Goal: Task Accomplishment & Management: Manage account settings

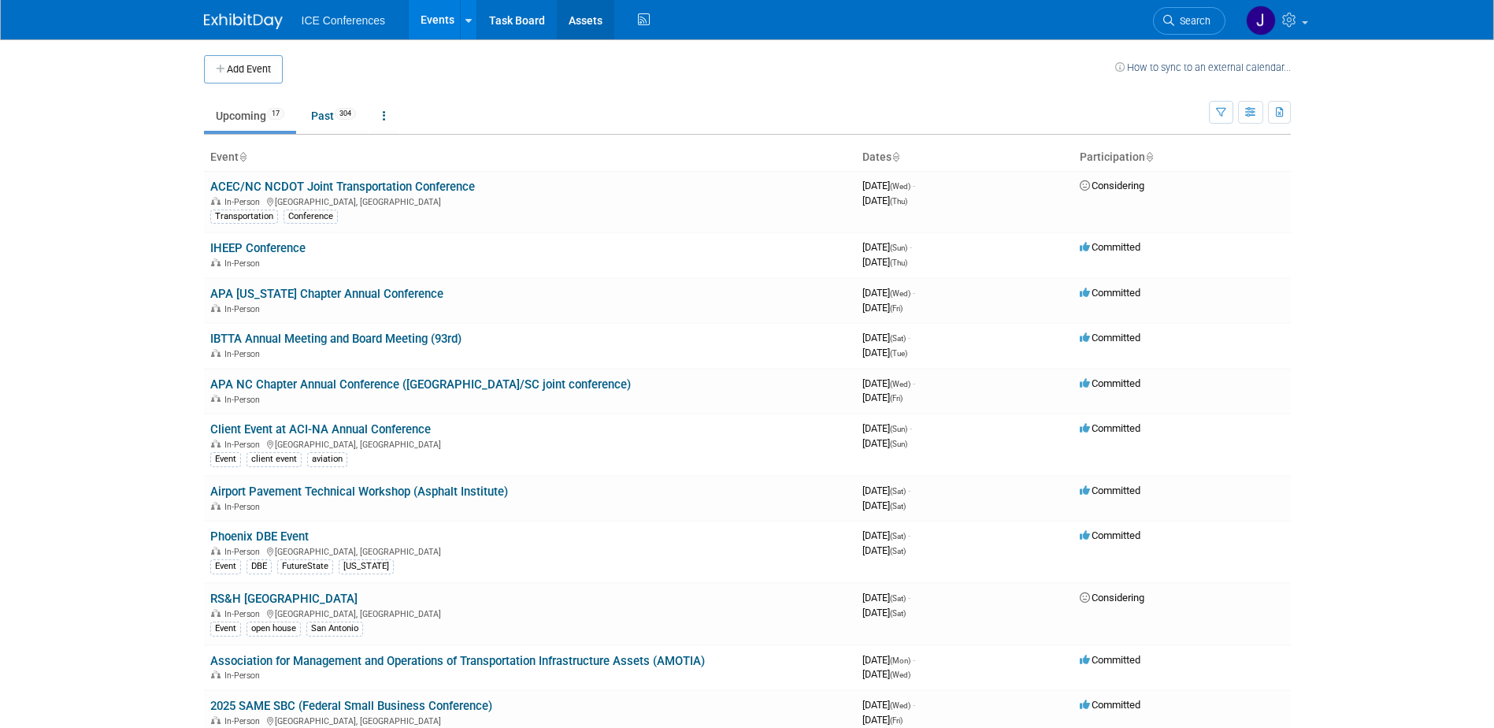
click at [590, 21] on link "Assets" at bounding box center [585, 19] width 57 height 39
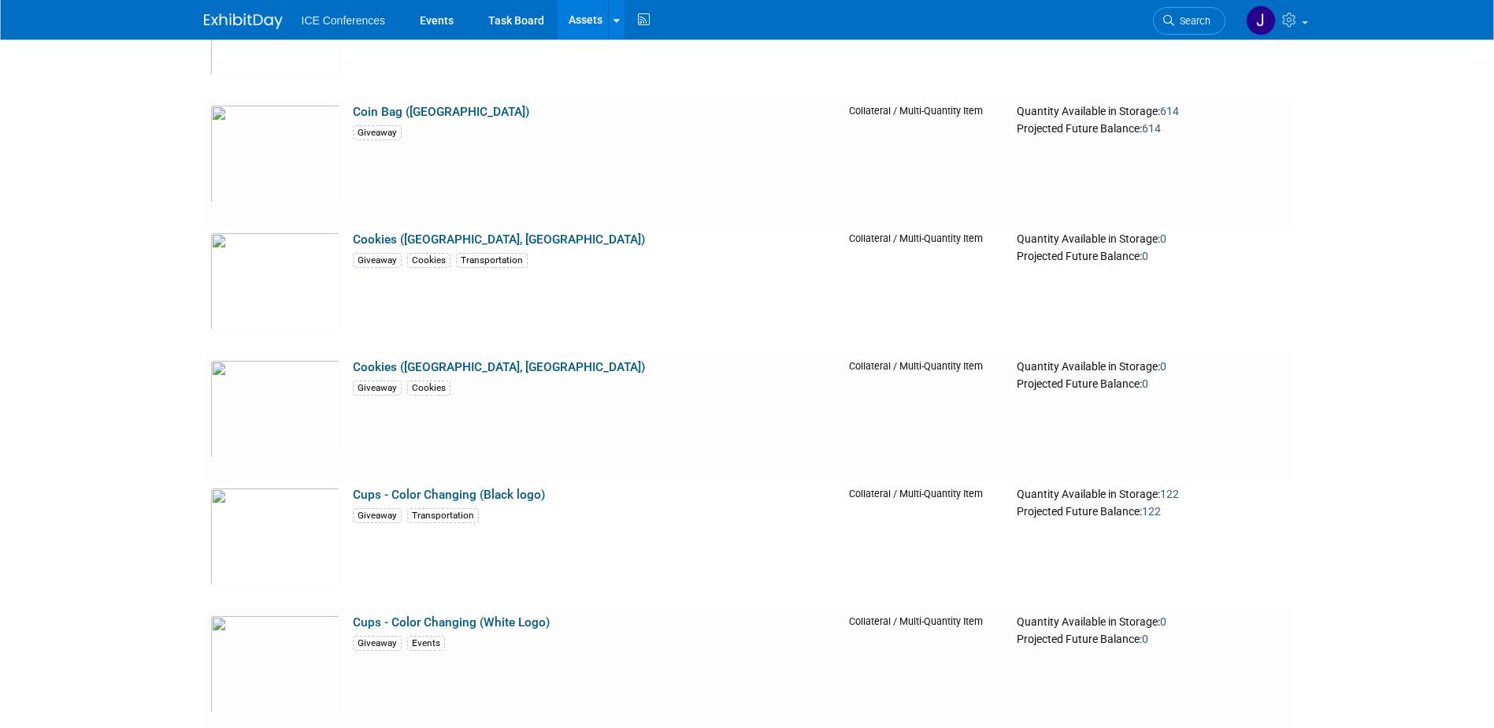
scroll to position [1103, 0]
click at [435, 109] on link "Coin Bag (Velvet Square)" at bounding box center [441, 111] width 176 height 14
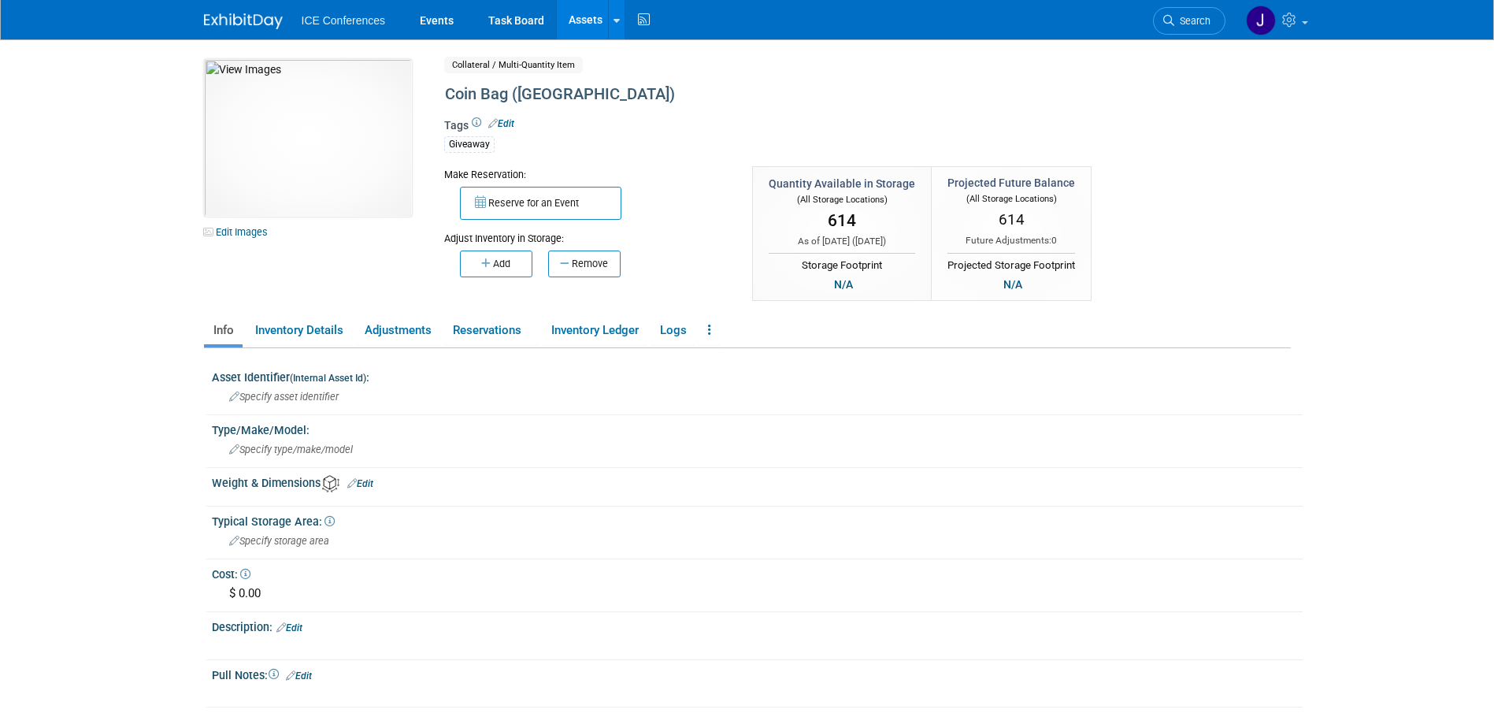
click at [574, 261] on button "Remove" at bounding box center [584, 263] width 72 height 27
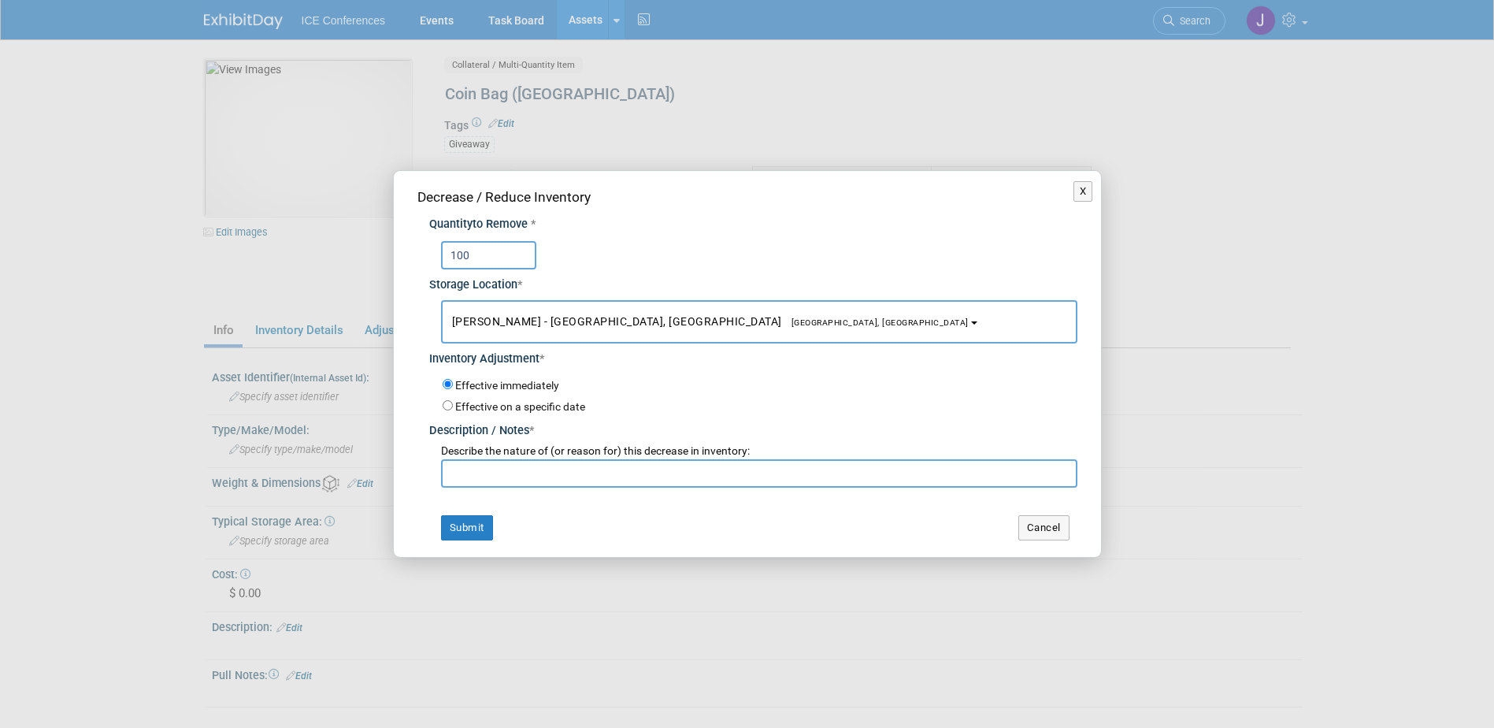
type input "100"
click at [559, 320] on span "Andrew Poszich - Ashville, NC Asheville, NC" at bounding box center [710, 321] width 517 height 13
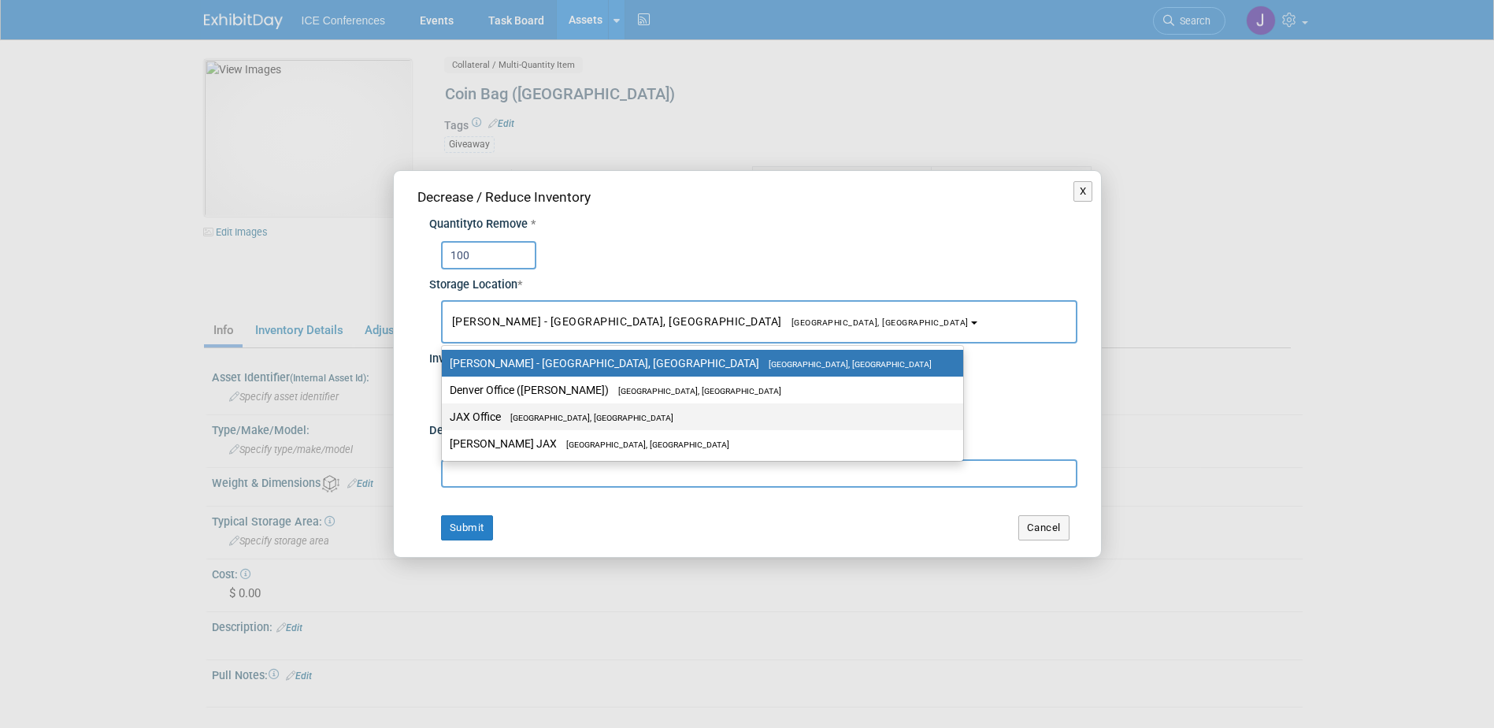
click at [541, 419] on span "[GEOGRAPHIC_DATA], [GEOGRAPHIC_DATA]" at bounding box center [587, 418] width 172 height 10
click at [444, 419] on input "JAX Office Jacksonville, FL" at bounding box center [439, 417] width 10 height 10
select select "11223826"
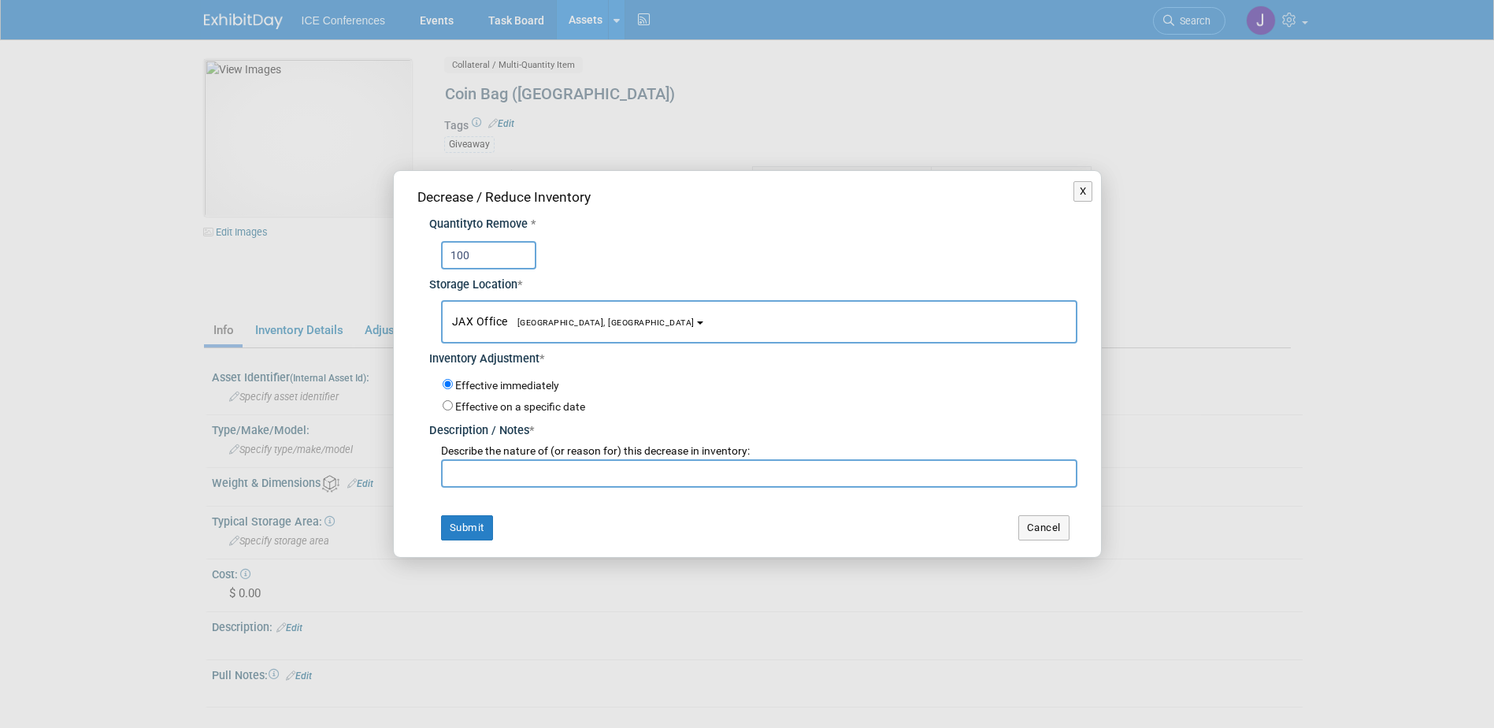
click at [473, 481] on input "text" at bounding box center [759, 473] width 636 height 28
type input "AAAE Annual"
click at [468, 525] on button "Submit" at bounding box center [467, 527] width 52 height 25
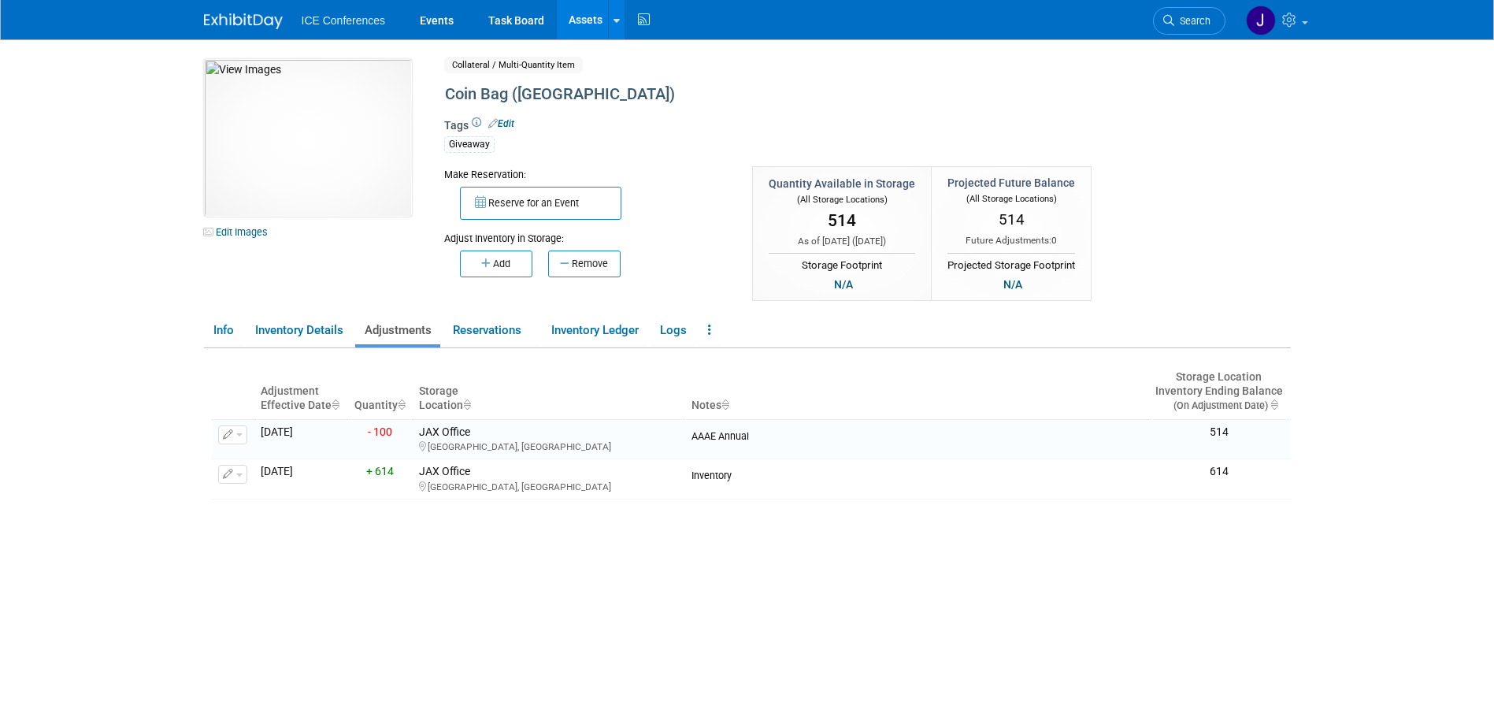
click at [603, 24] on link "Assets" at bounding box center [585, 19] width 57 height 39
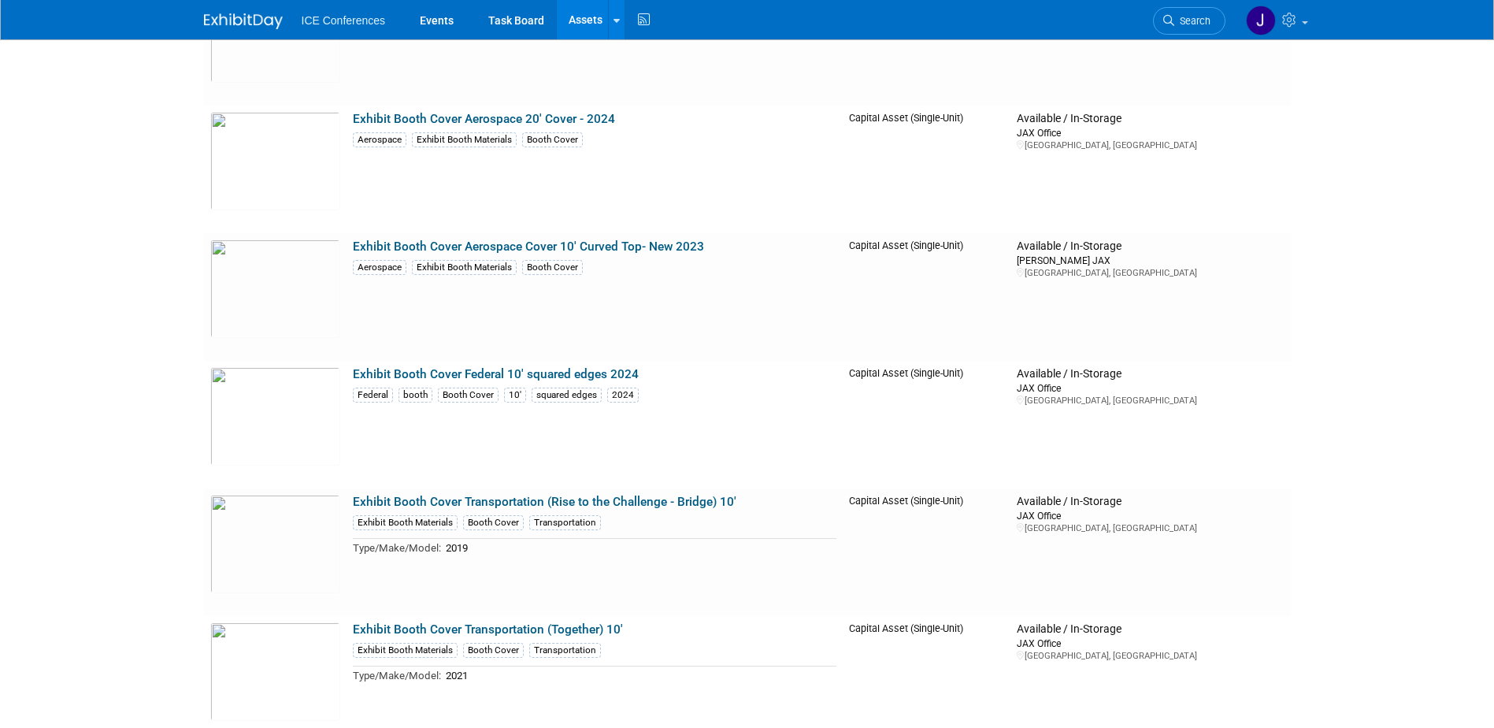
scroll to position [2048, 0]
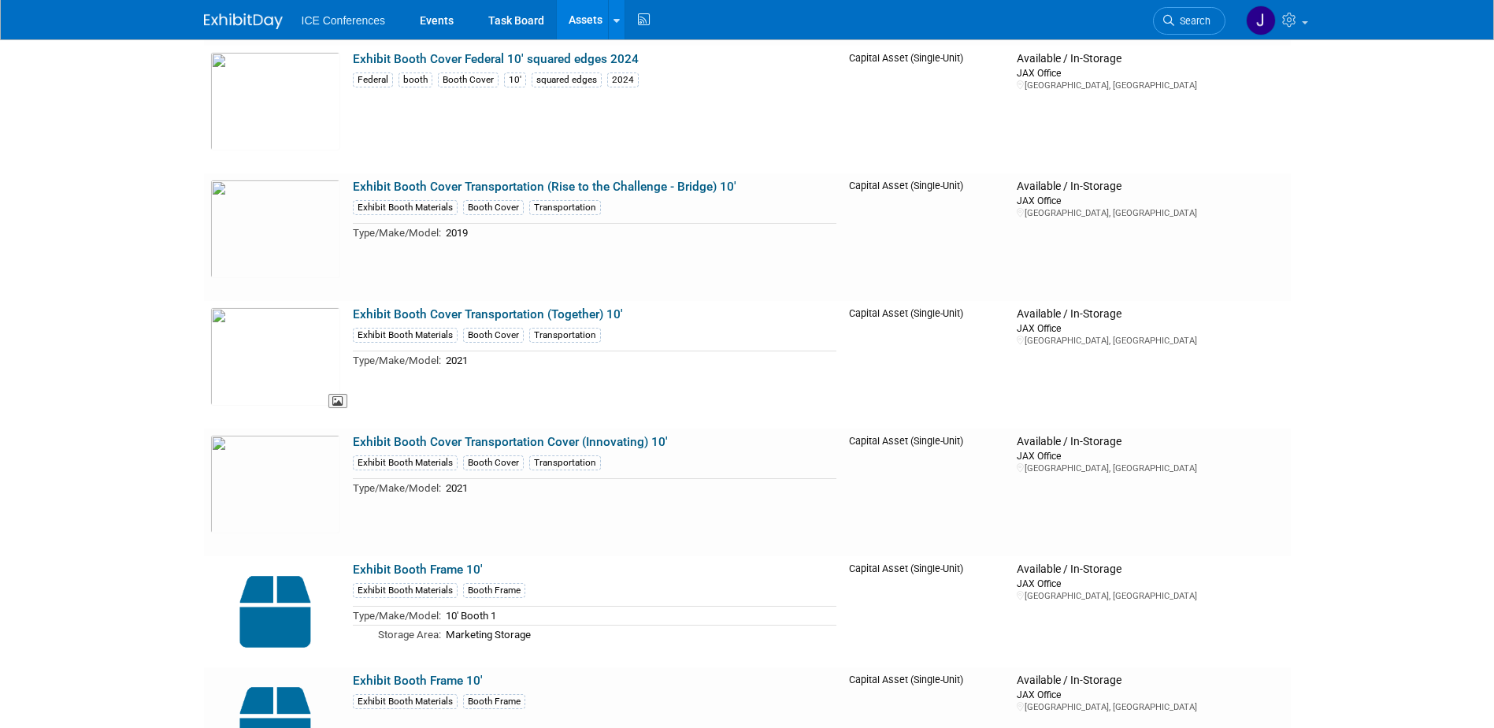
click at [293, 345] on img at bounding box center [275, 356] width 130 height 98
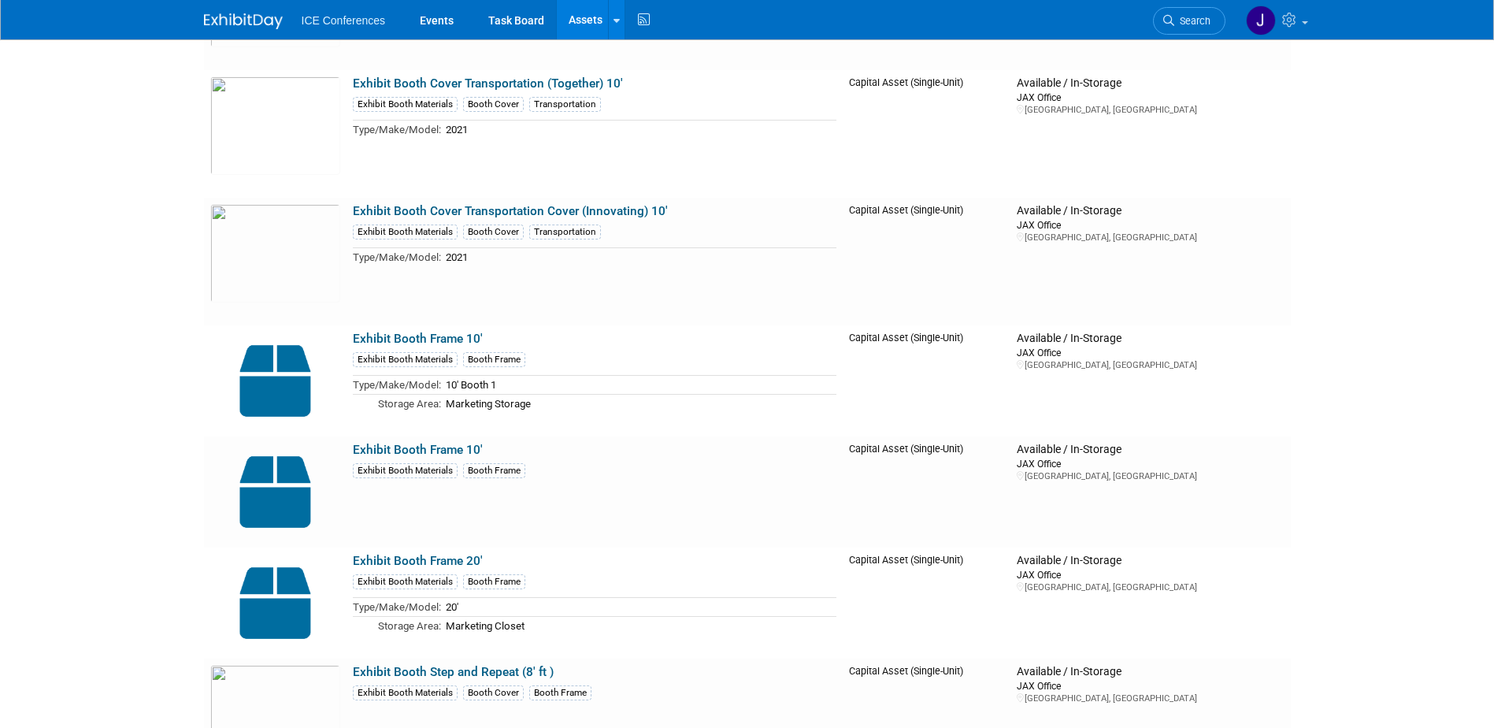
scroll to position [2284, 0]
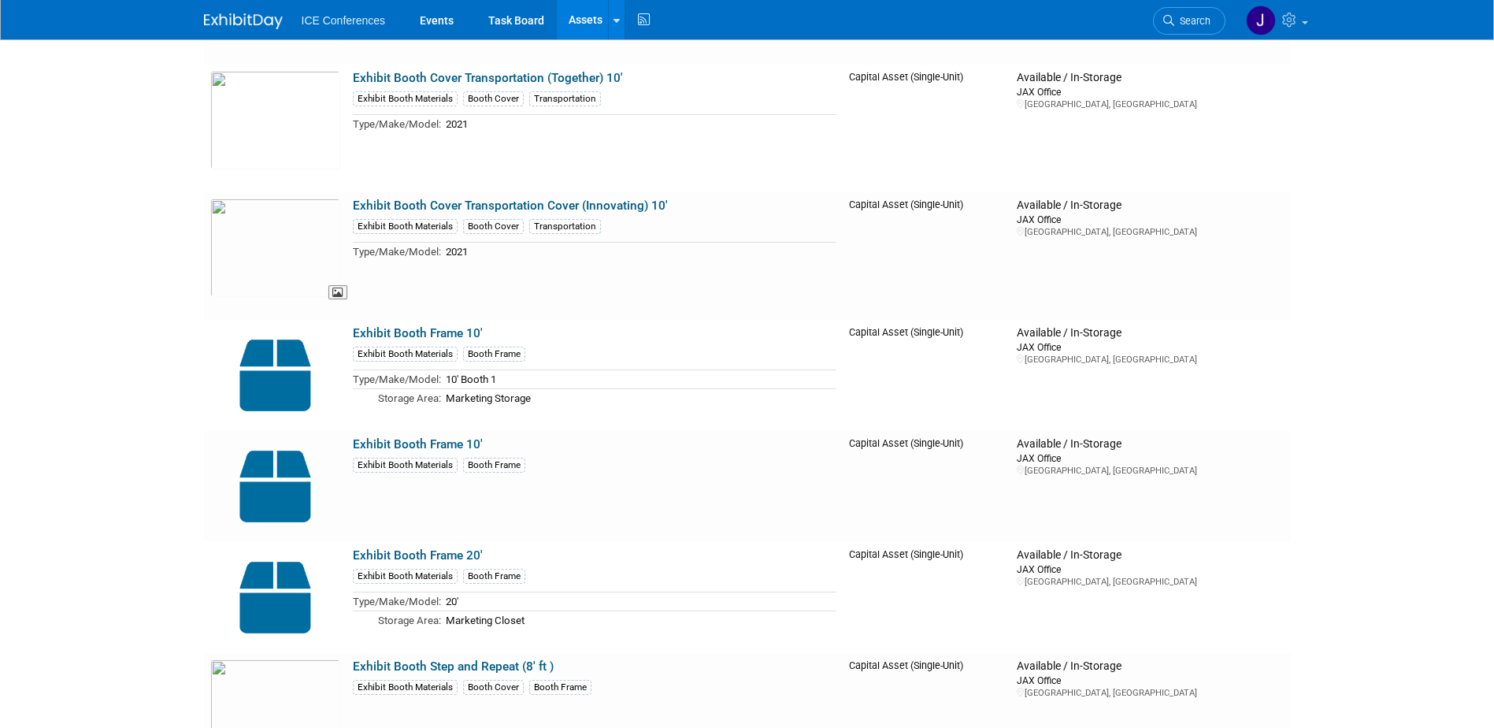
click at [269, 247] on img at bounding box center [275, 247] width 130 height 98
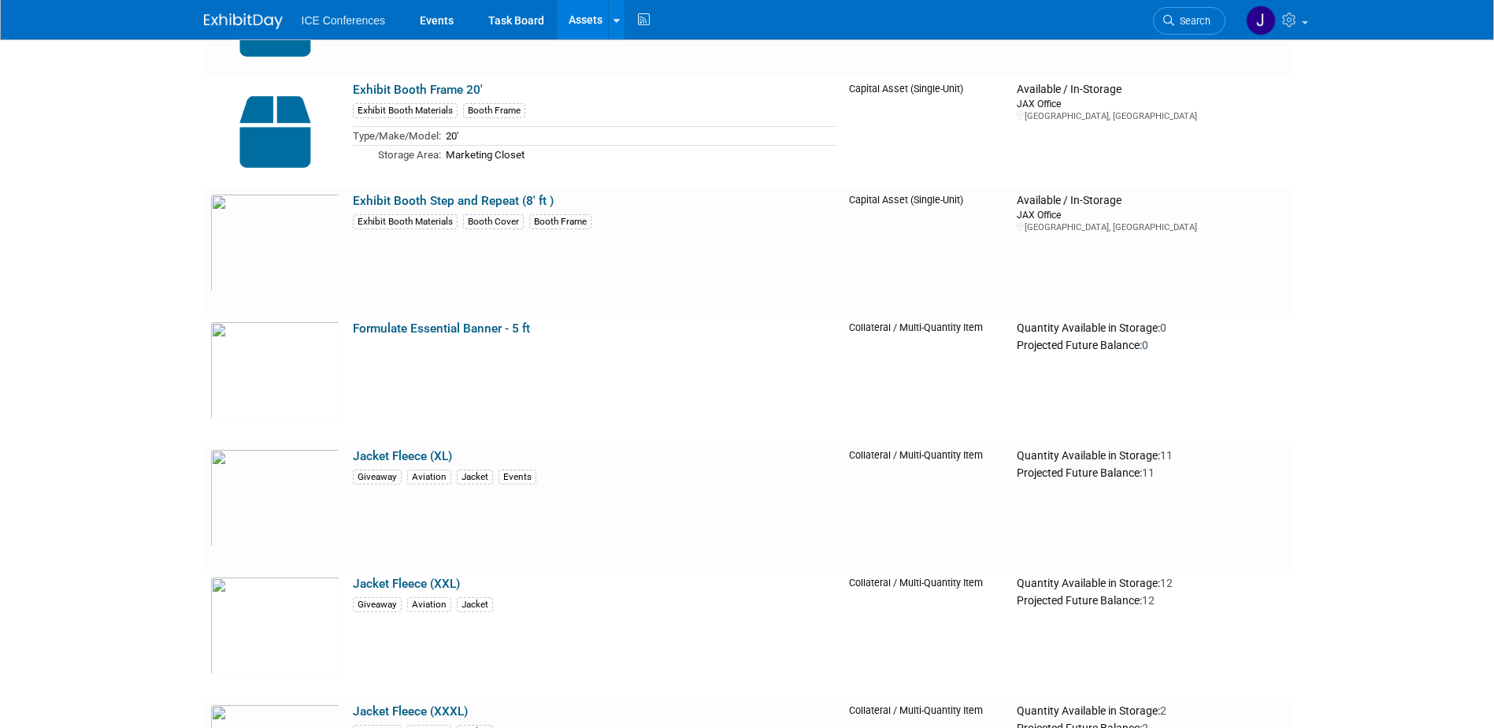
scroll to position [2756, 0]
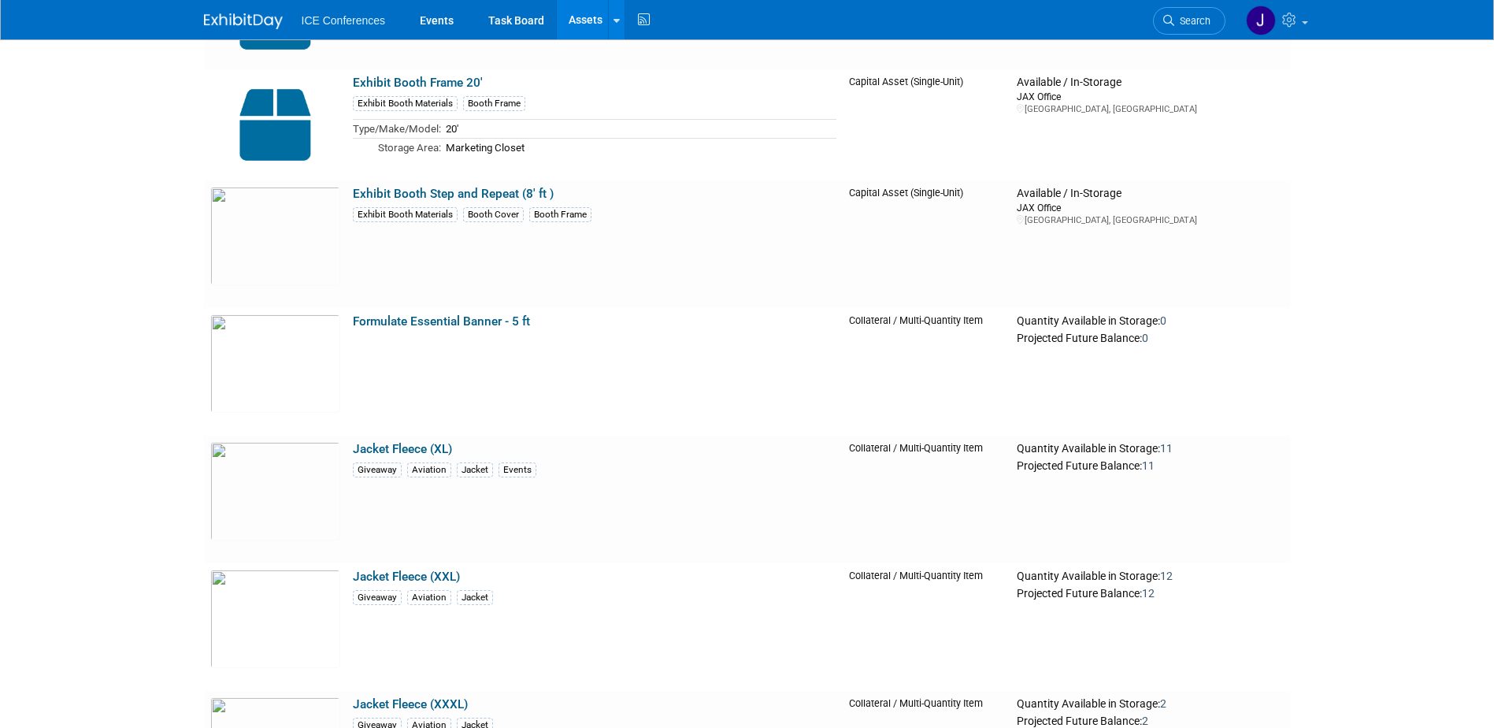
click at [474, 197] on link "Exhibit Booth Step and Repeat (8' ft )" at bounding box center [453, 194] width 201 height 14
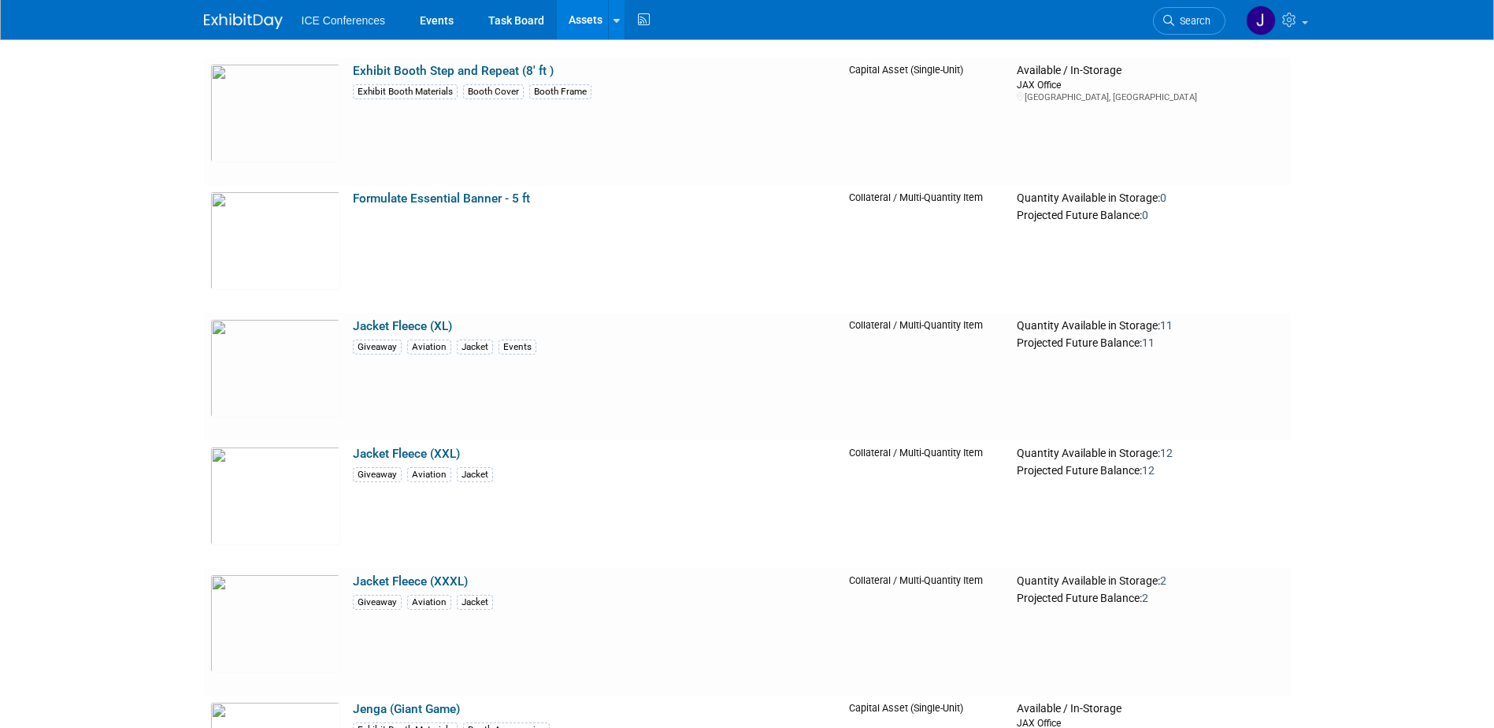
scroll to position [2678, 0]
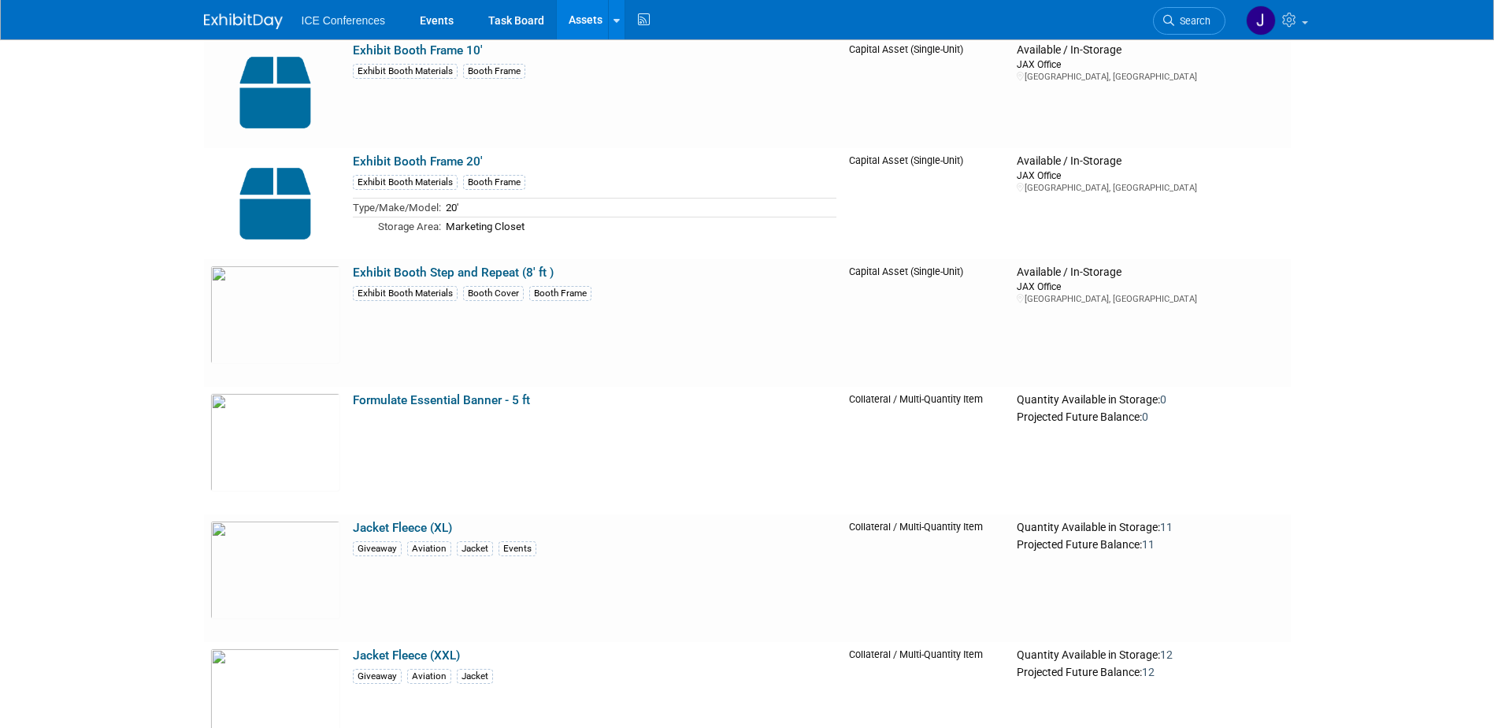
click at [450, 396] on link "Formulate Essential Banner - 5 ft" at bounding box center [441, 400] width 177 height 14
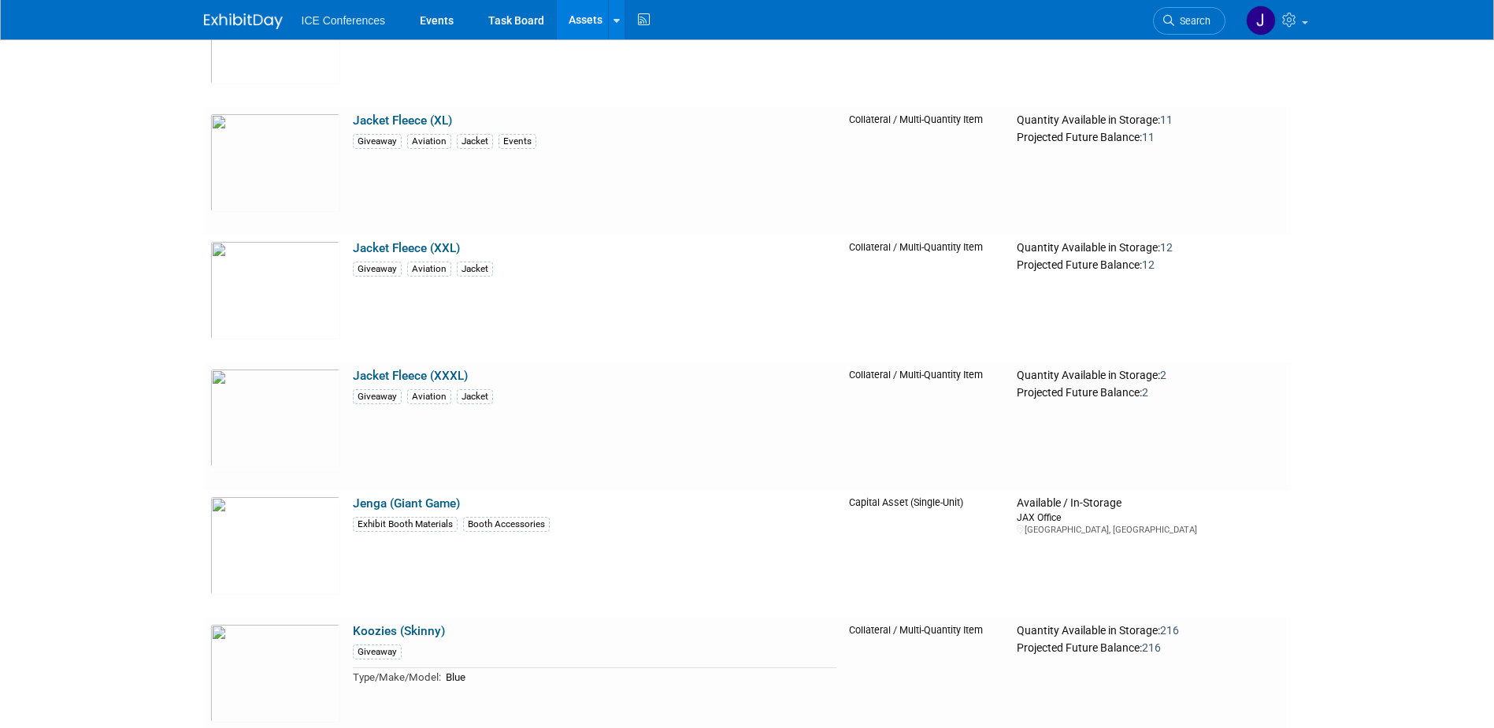
scroll to position [3071, 0]
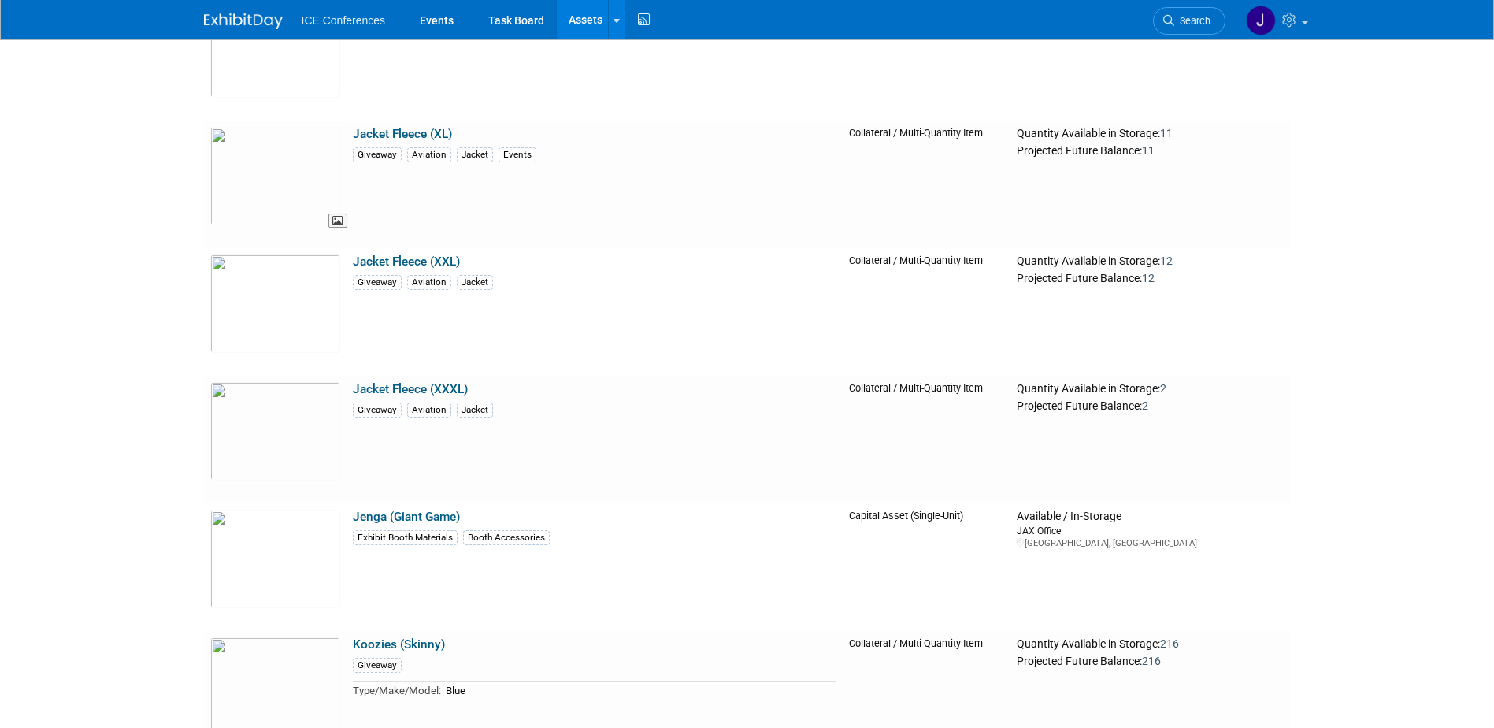
click at [257, 171] on img at bounding box center [275, 176] width 130 height 98
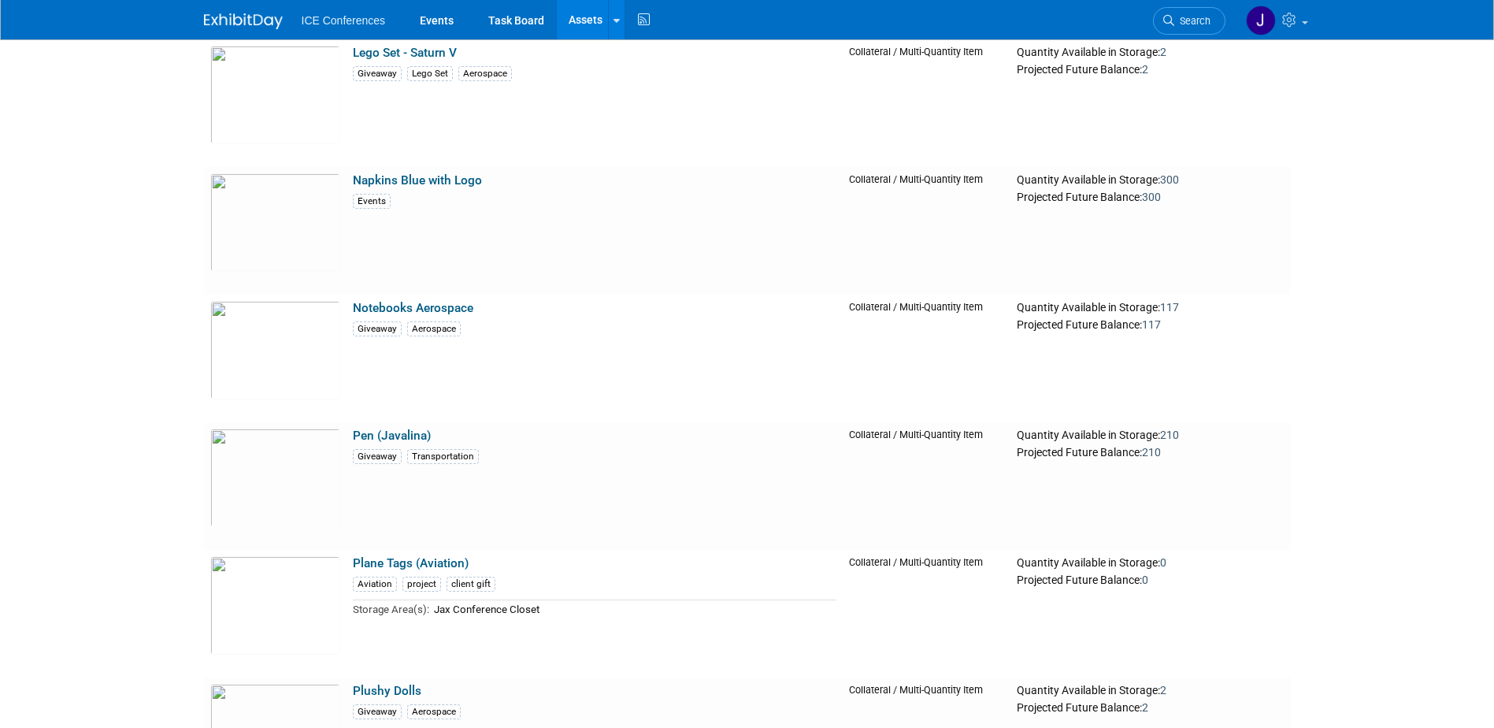
scroll to position [4883, 0]
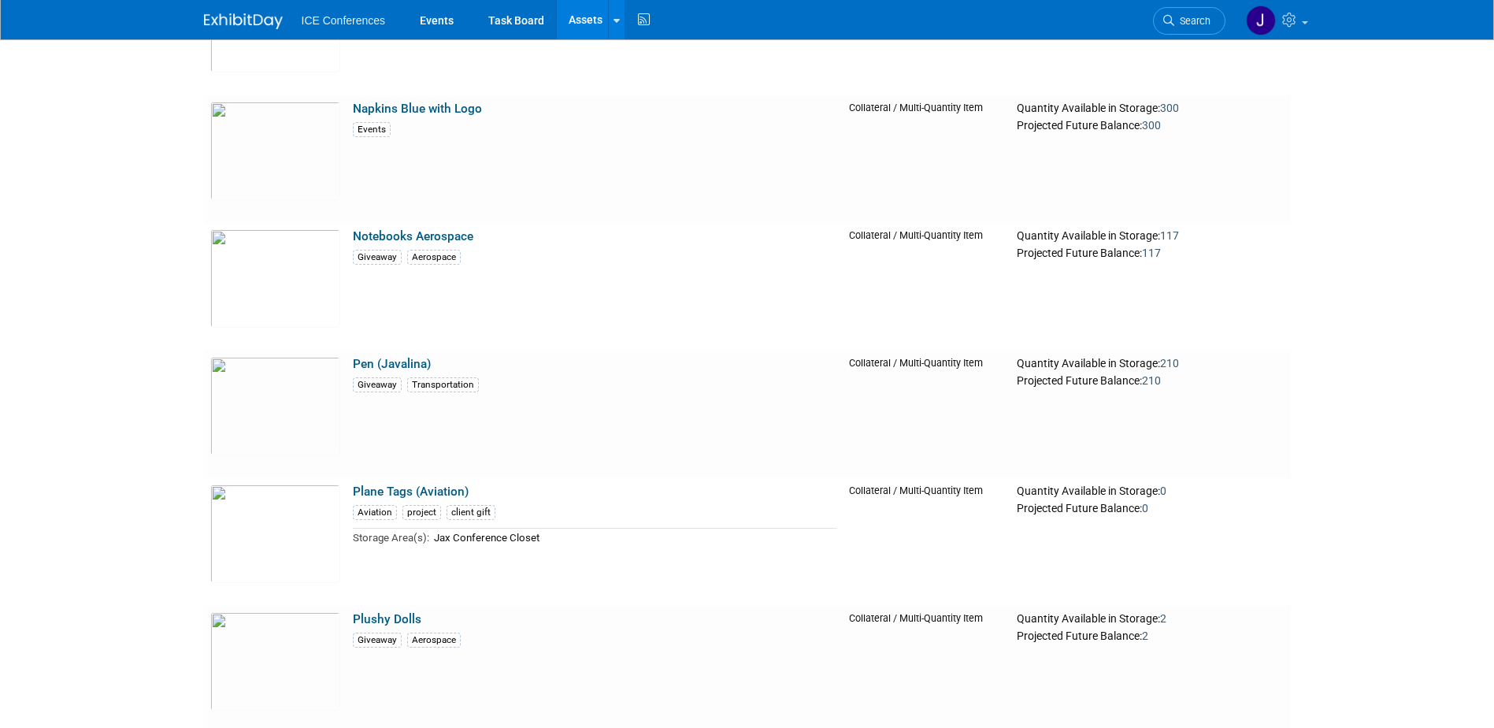
click at [434, 238] on link "Notebooks Aerospace" at bounding box center [413, 236] width 120 height 14
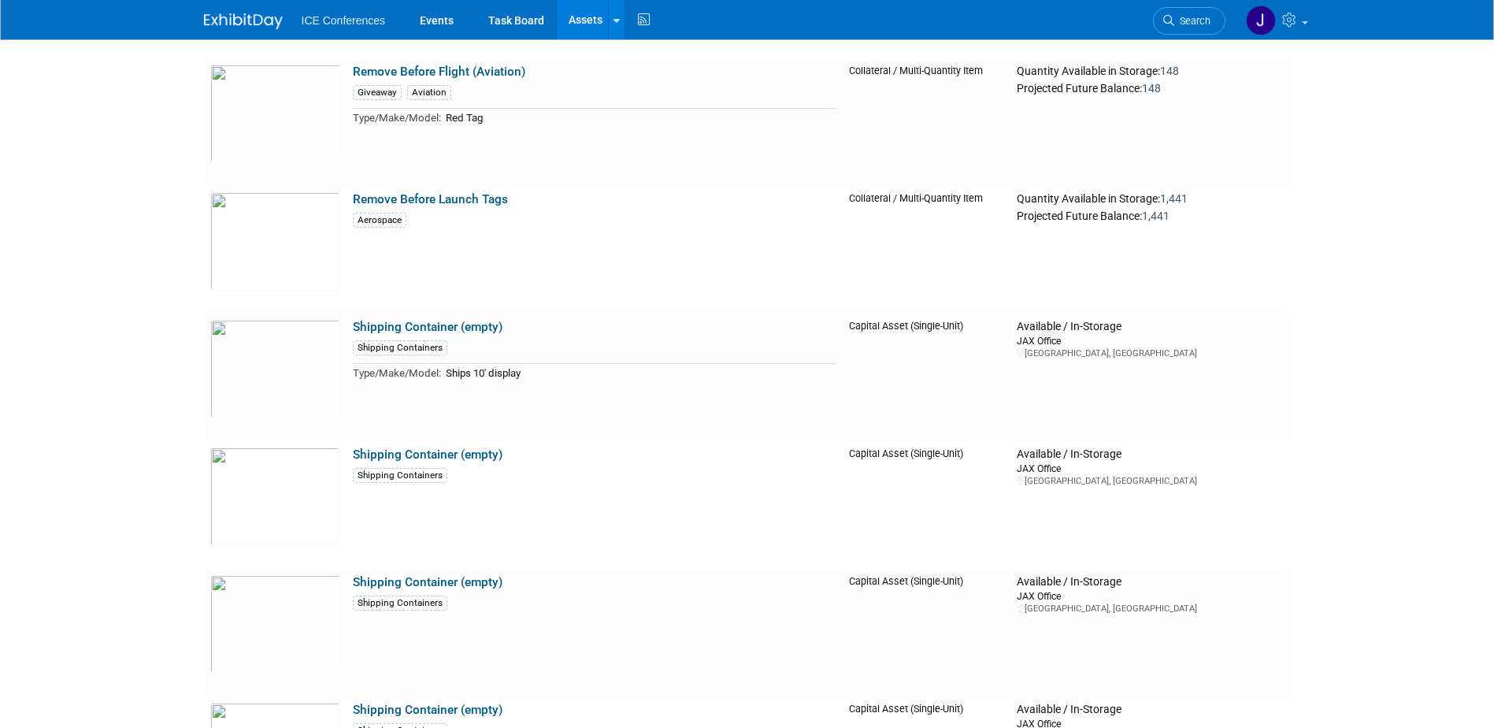
scroll to position [6458, 0]
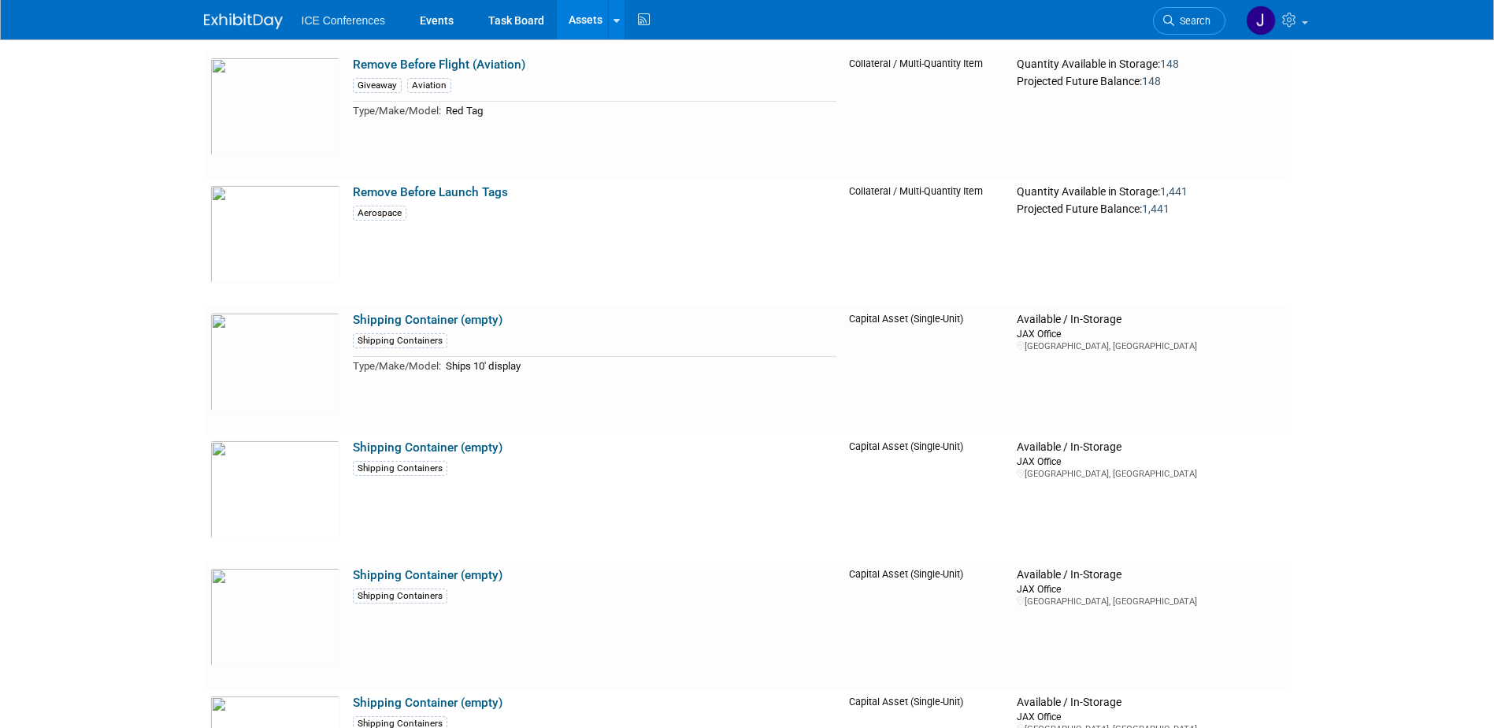
click at [454, 192] on link "Remove Before Launch Tags" at bounding box center [430, 192] width 155 height 14
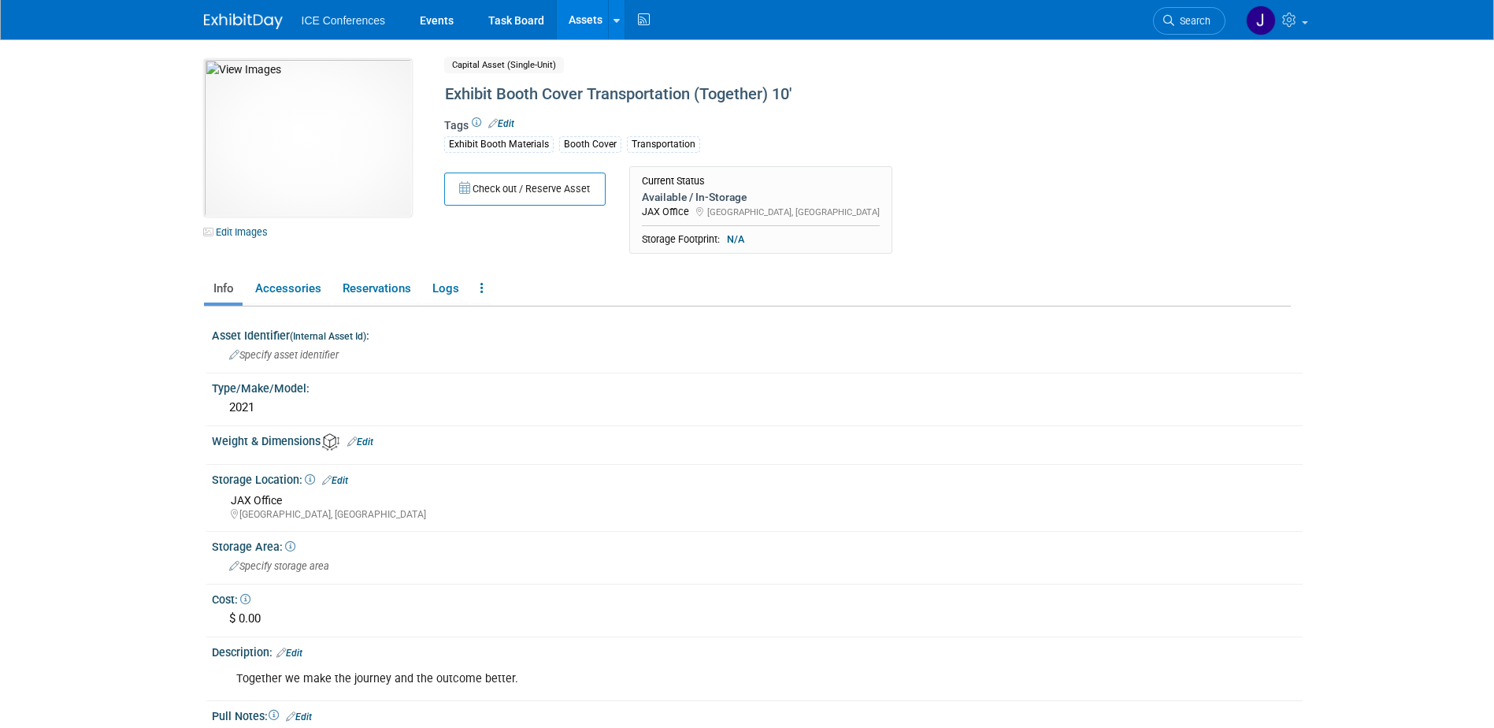
click at [320, 155] on img at bounding box center [308, 138] width 208 height 158
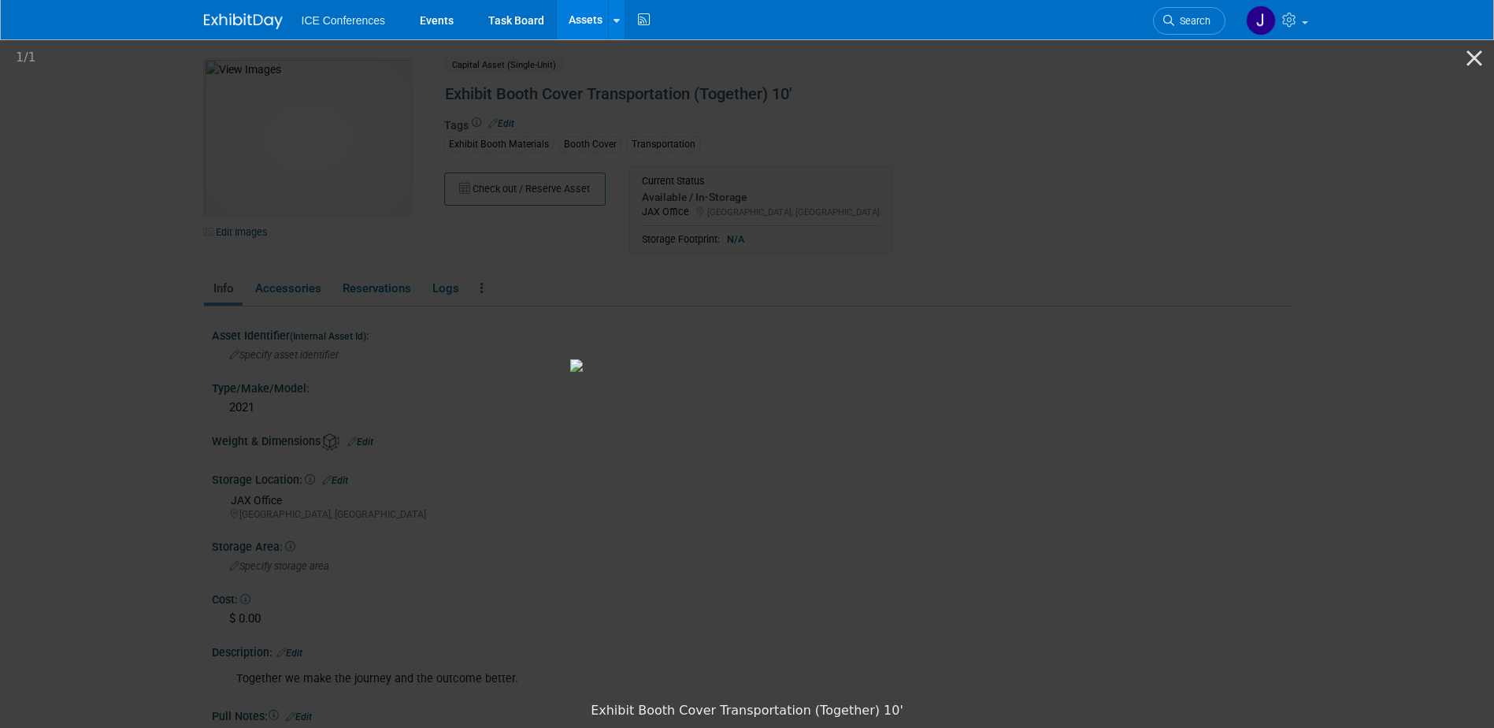
drag, startPoint x: 295, startPoint y: 239, endPoint x: 233, endPoint y: 104, distance: 149.1
click at [295, 239] on picture at bounding box center [747, 365] width 1494 height 657
click at [1466, 57] on button "Close gallery" at bounding box center [1474, 57] width 39 height 37
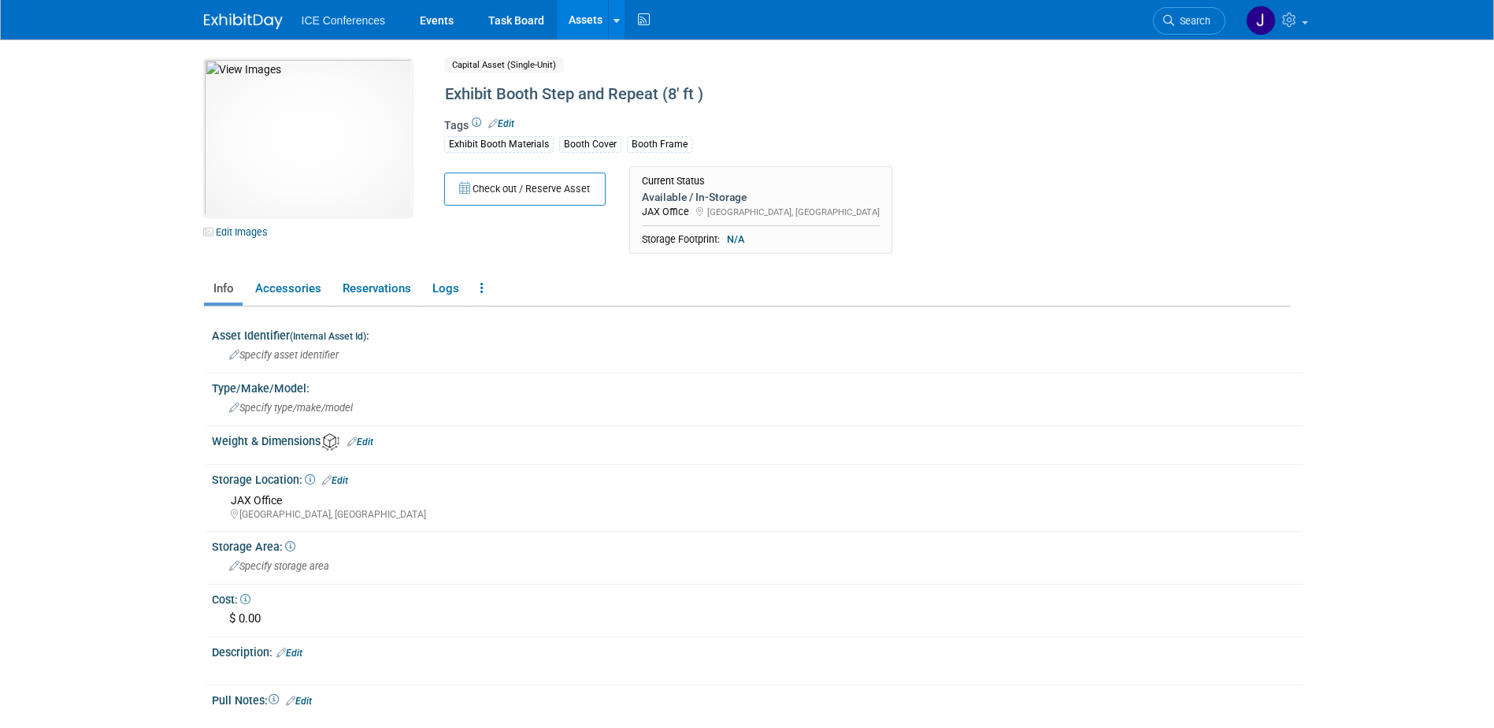
click at [677, 94] on div "Exhibit Booth Step and Repeat (8' ft )" at bounding box center [799, 94] width 721 height 28
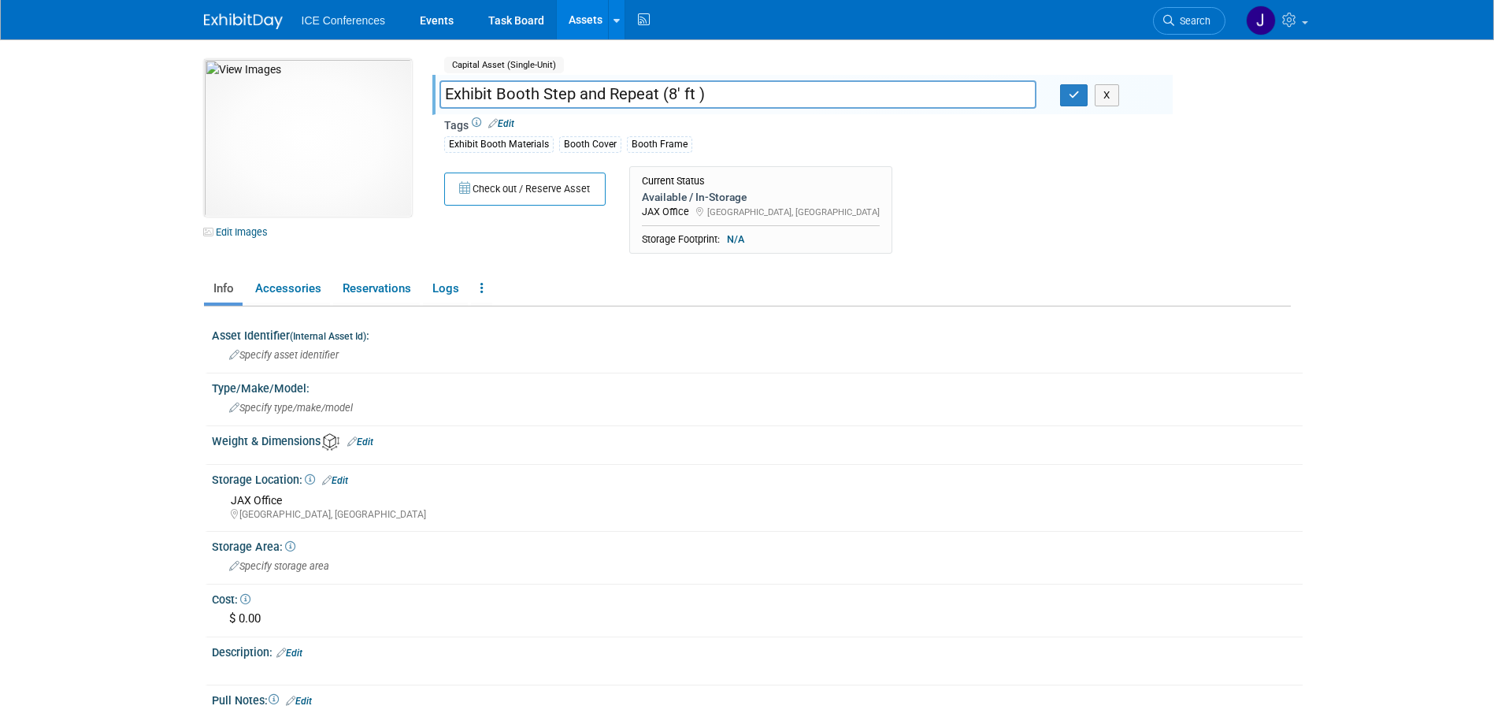
click at [674, 90] on input "Exhibit Booth Step and Repeat (8' ft )" at bounding box center [737, 94] width 597 height 28
click at [678, 88] on input "Exhibit Booth Step and Repeat (8' ft )" at bounding box center [737, 94] width 597 height 28
type input "Exhibit Booth Step and Repeat (5 ft )"
click at [1066, 98] on button "button" at bounding box center [1074, 95] width 28 height 22
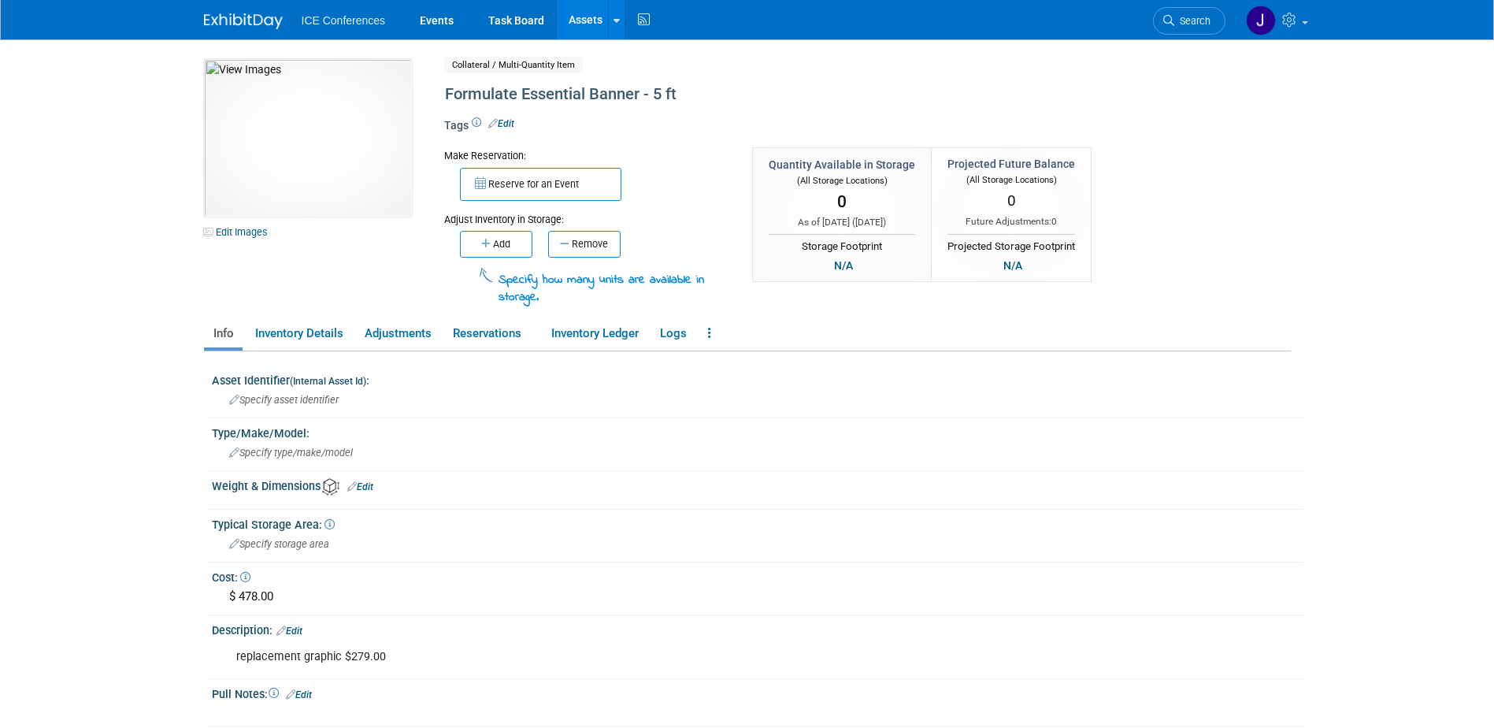
click at [326, 167] on img at bounding box center [308, 138] width 208 height 158
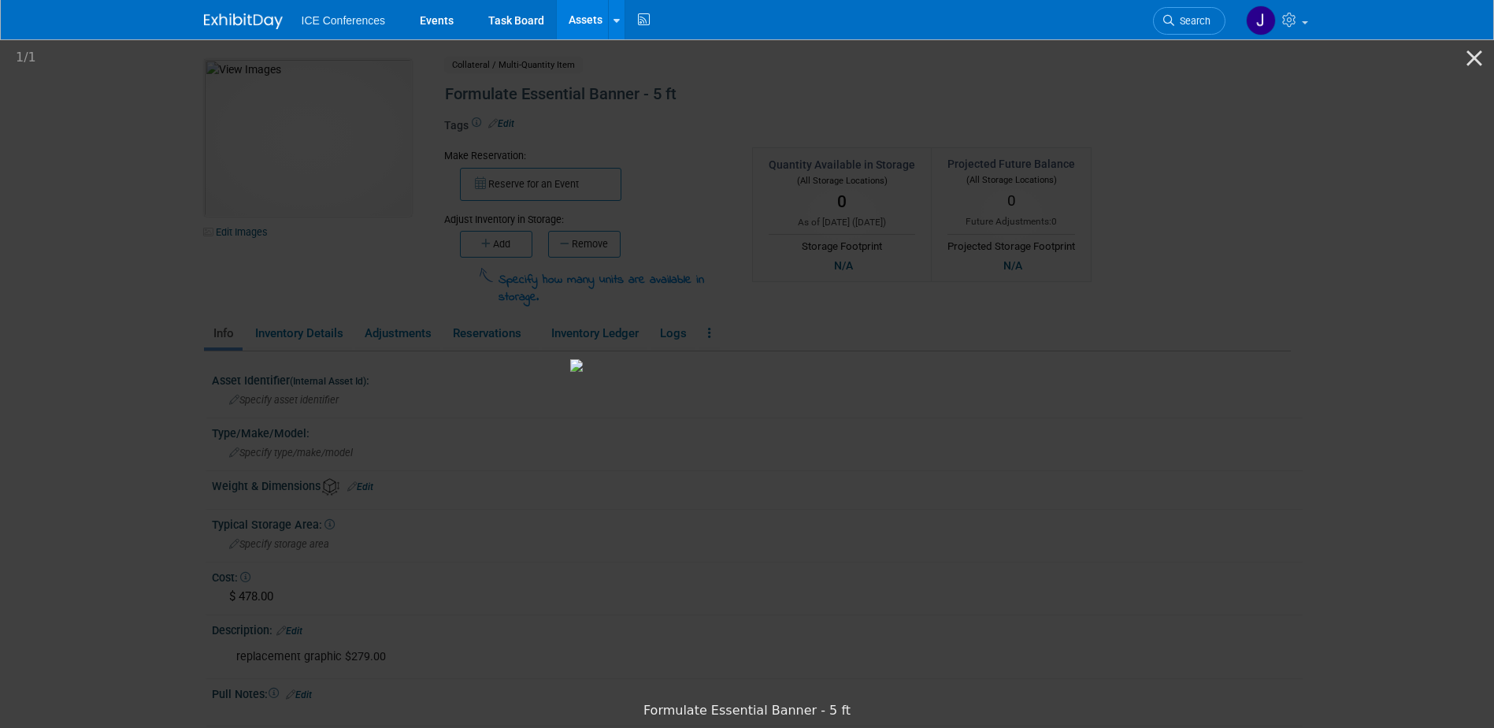
click at [1405, 388] on picture at bounding box center [747, 365] width 1494 height 657
drag, startPoint x: 1314, startPoint y: 388, endPoint x: 947, endPoint y: 398, distance: 367.9
click at [947, 398] on picture at bounding box center [719, 365] width 1494 height 657
drag, startPoint x: 1328, startPoint y: 365, endPoint x: 61, endPoint y: 380, distance: 1266.5
click at [112, 380] on picture at bounding box center [534, 365] width 1494 height 657
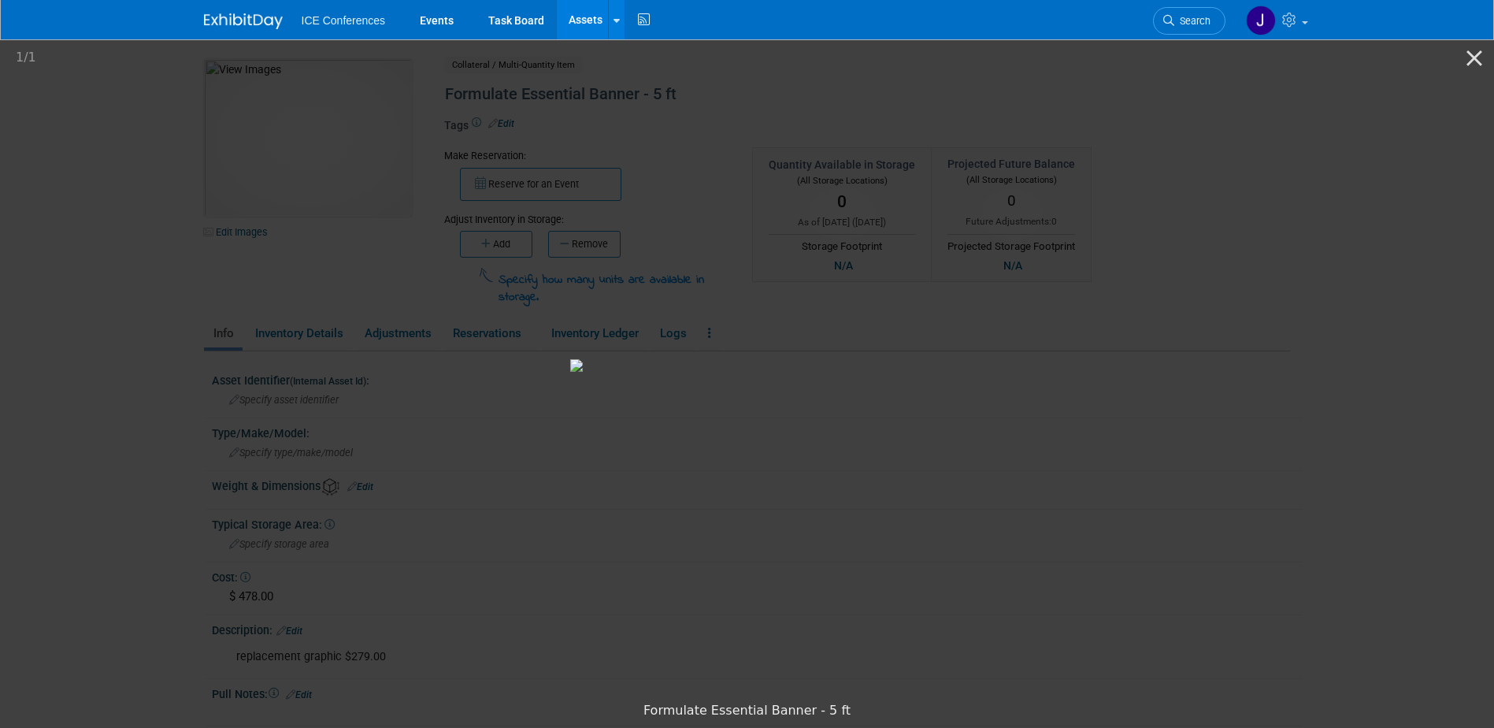
click at [1477, 54] on button "Close gallery" at bounding box center [1474, 57] width 39 height 37
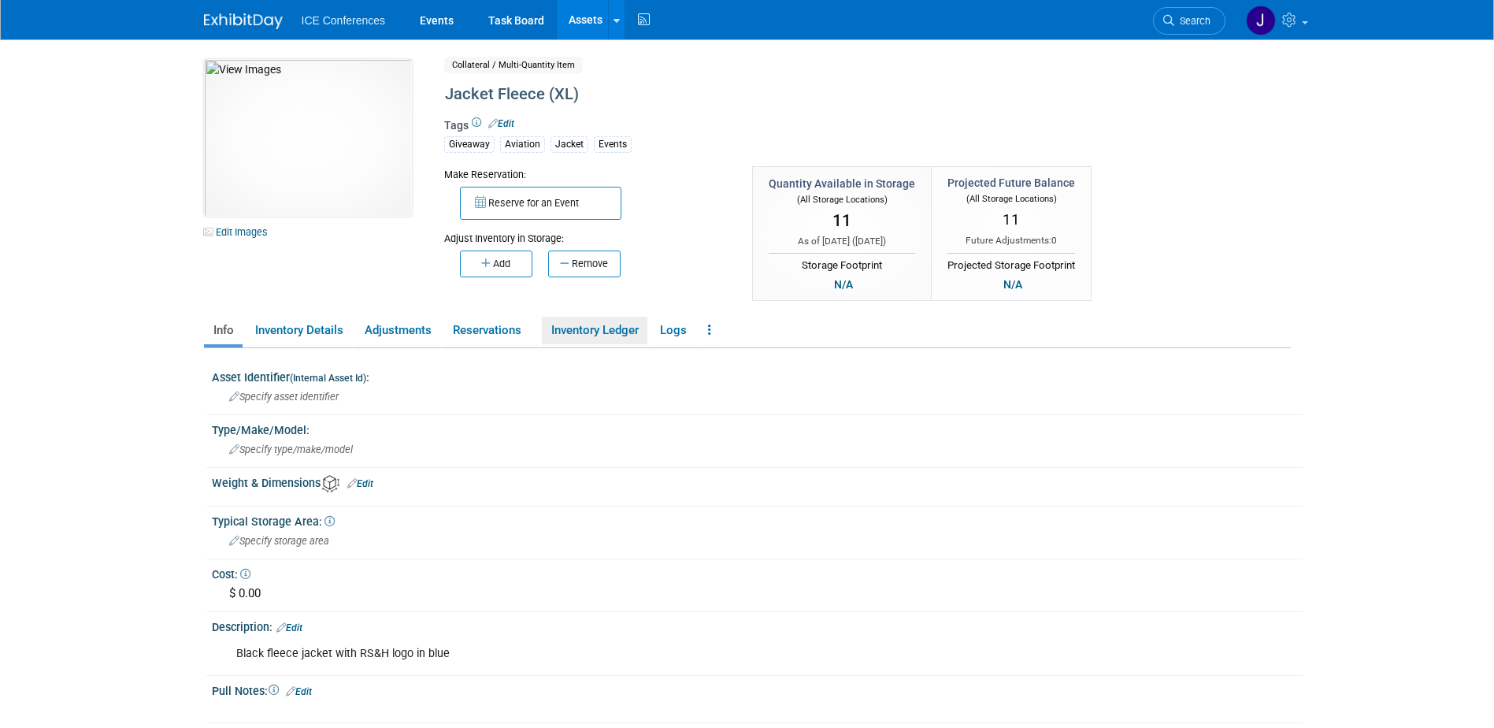
click at [629, 328] on link "Inventory Ledger" at bounding box center [595, 331] width 106 height 28
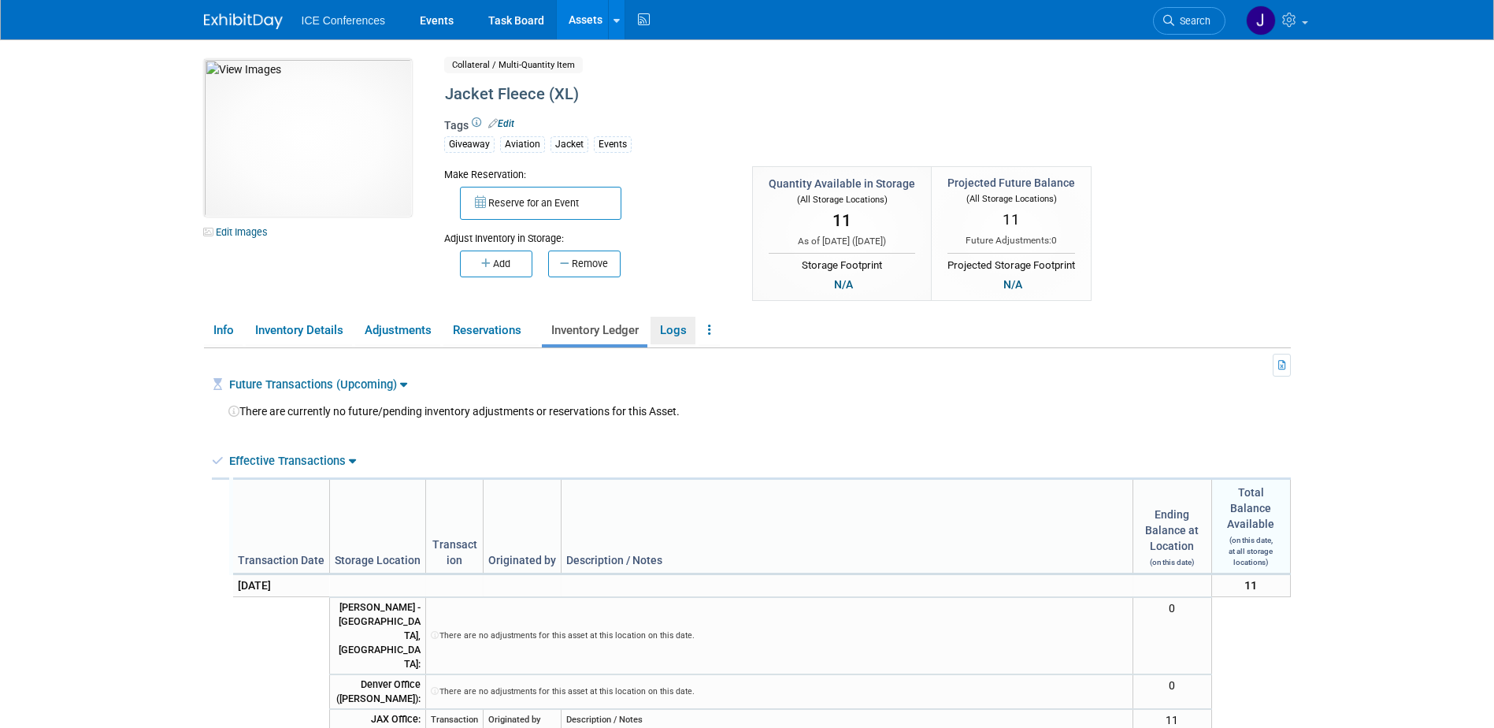
click at [677, 331] on link "Logs" at bounding box center [673, 331] width 45 height 28
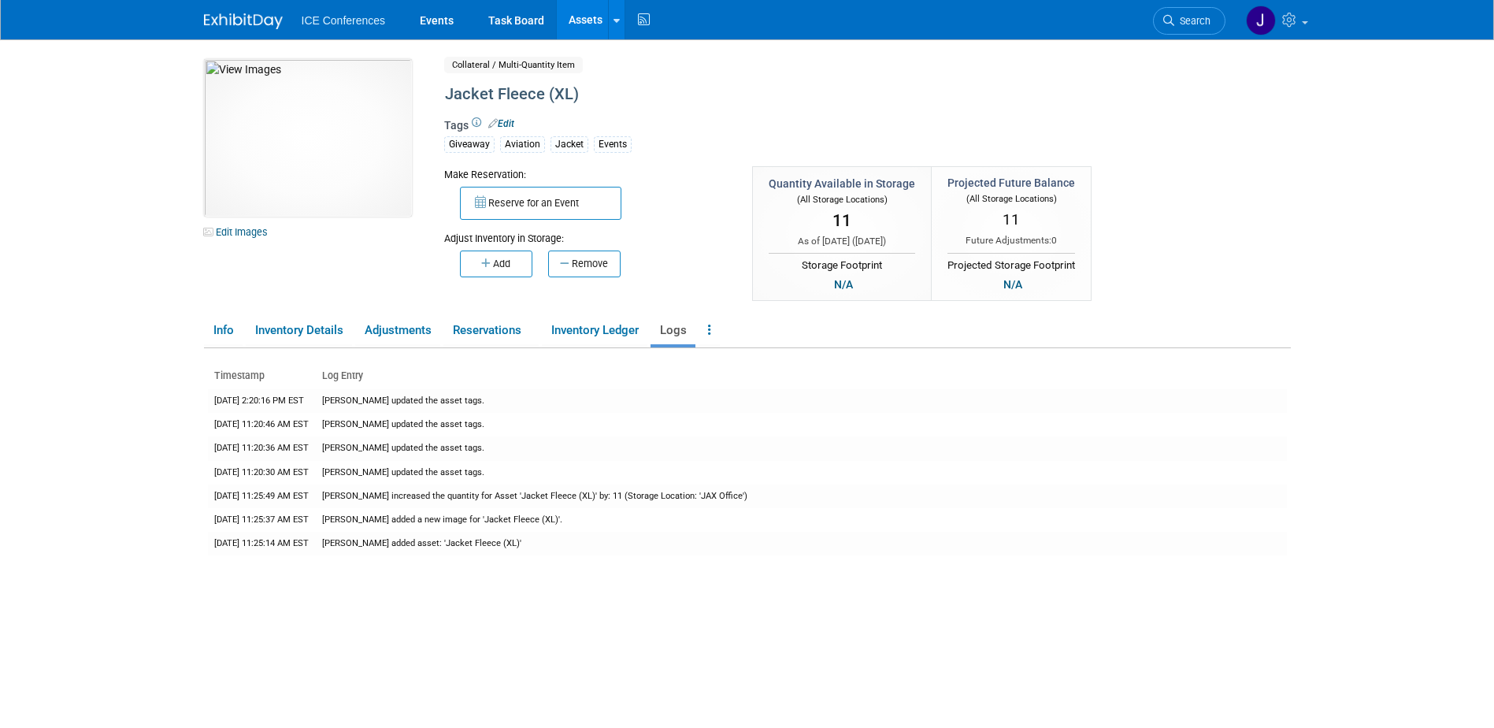
click at [608, 265] on button "Remove" at bounding box center [584, 263] width 72 height 27
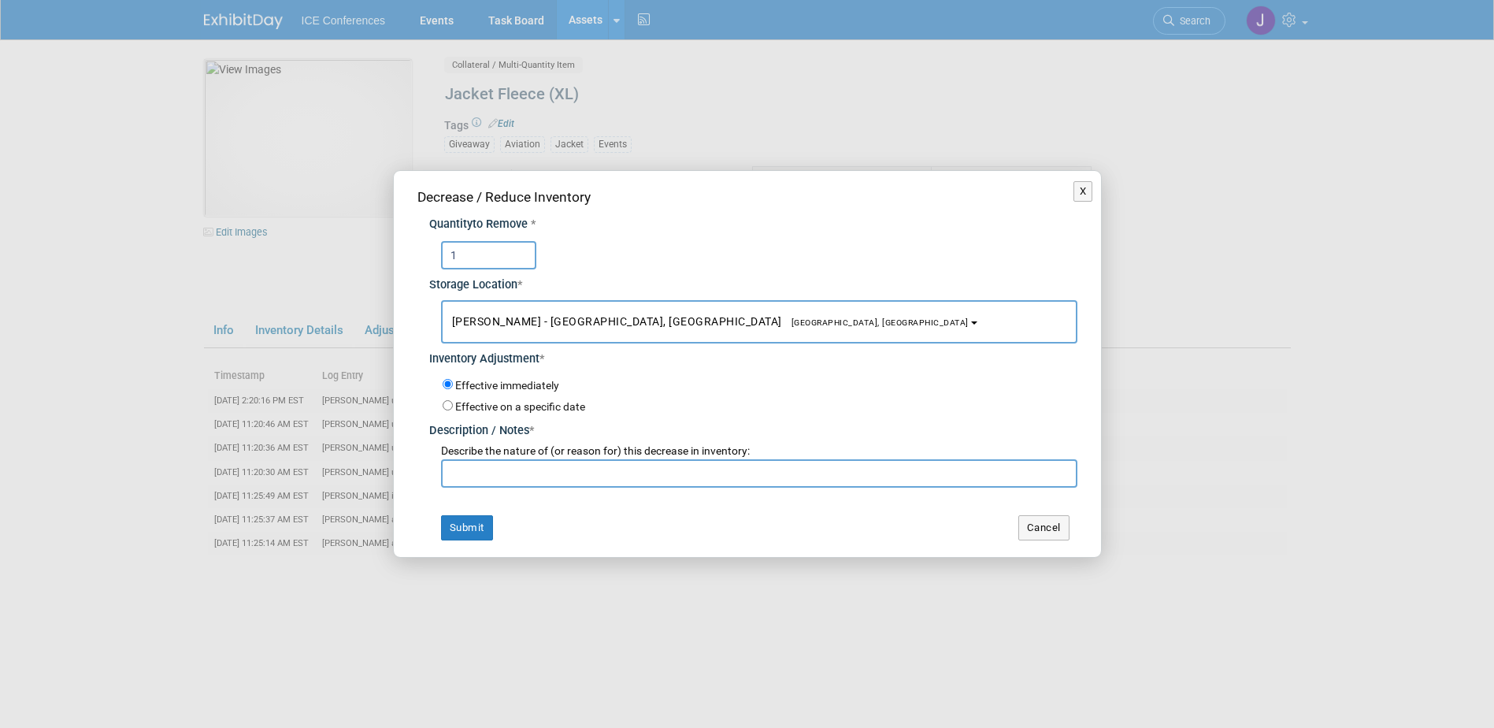
type input "1"
click at [576, 334] on button "[PERSON_NAME] - [GEOGRAPHIC_DATA], [GEOGRAPHIC_DATA] [GEOGRAPHIC_DATA], [GEOGRA…" at bounding box center [759, 321] width 636 height 43
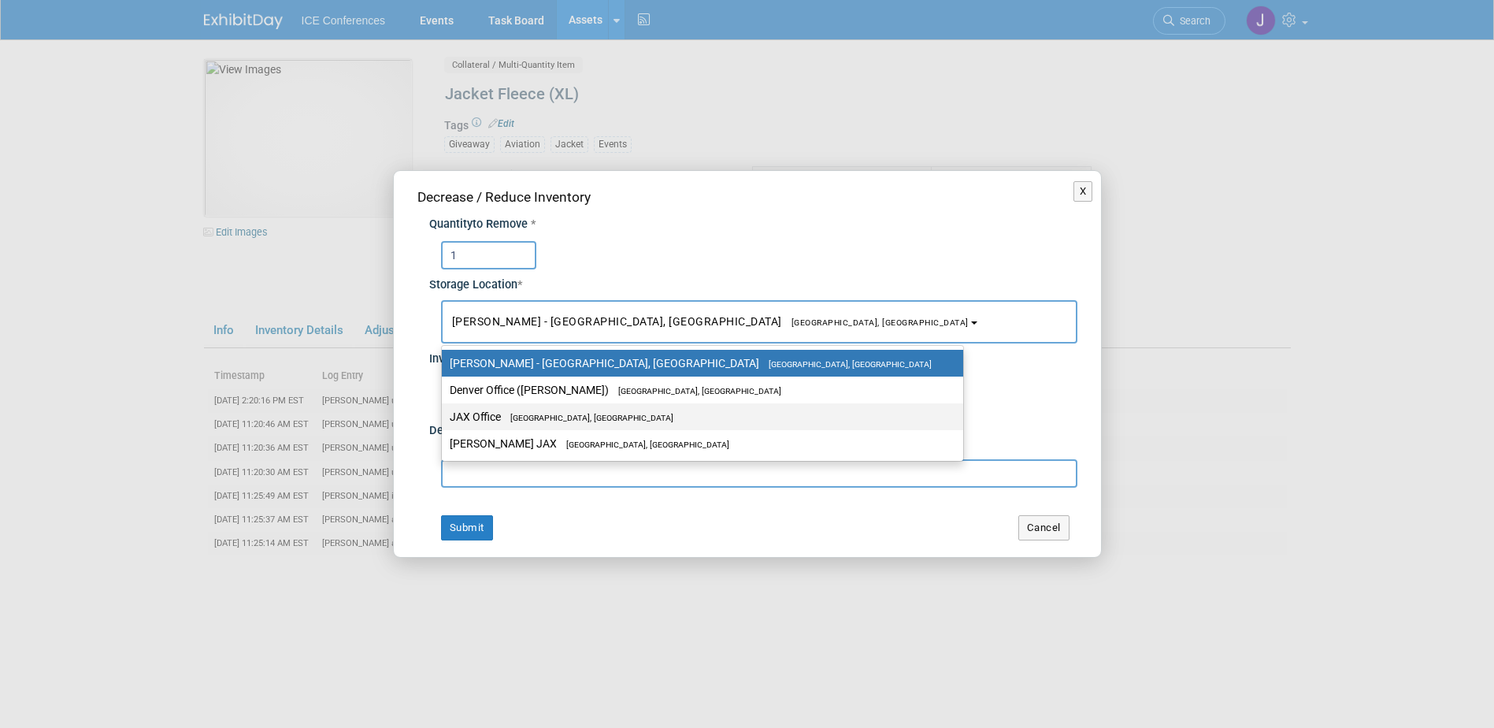
click at [560, 410] on label "JAX Office [GEOGRAPHIC_DATA], [GEOGRAPHIC_DATA]" at bounding box center [699, 416] width 498 height 20
click at [444, 412] on input "JAX Office Jacksonville, FL" at bounding box center [439, 417] width 10 height 10
select select "11223826"
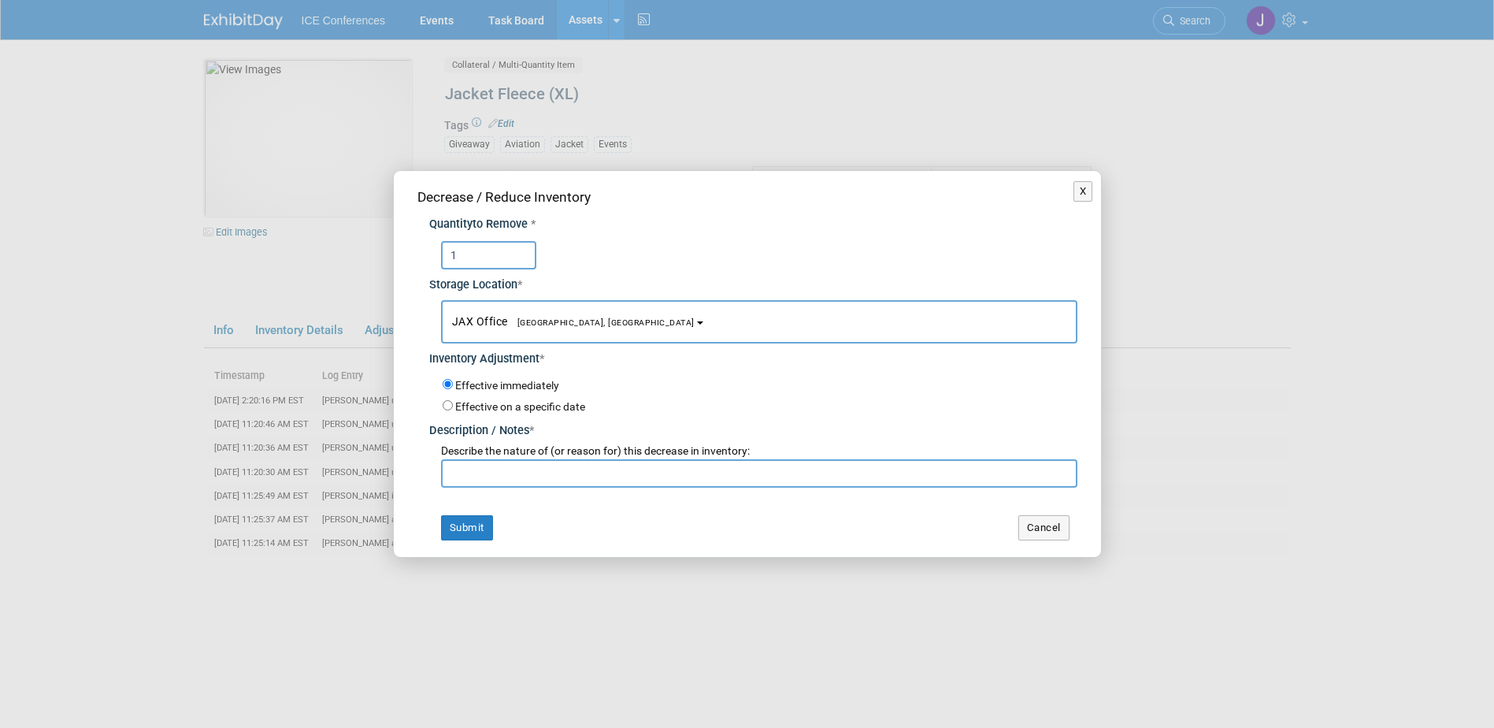
click at [503, 480] on input "text" at bounding box center [759, 473] width 636 height 28
type input "j"
type input "Jessica- Service Tax lol"
click at [483, 520] on button "Submit" at bounding box center [467, 527] width 52 height 25
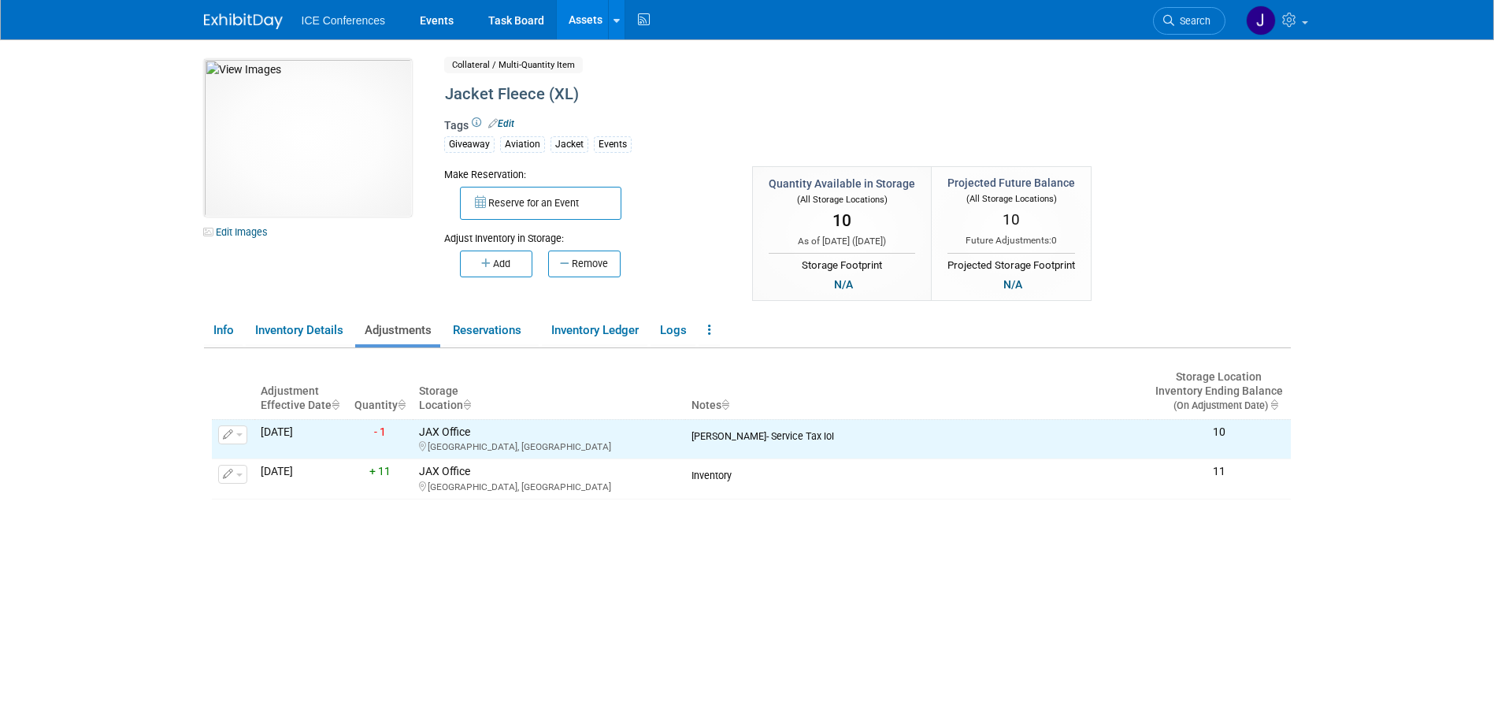
click at [584, 271] on button "Remove" at bounding box center [584, 263] width 72 height 27
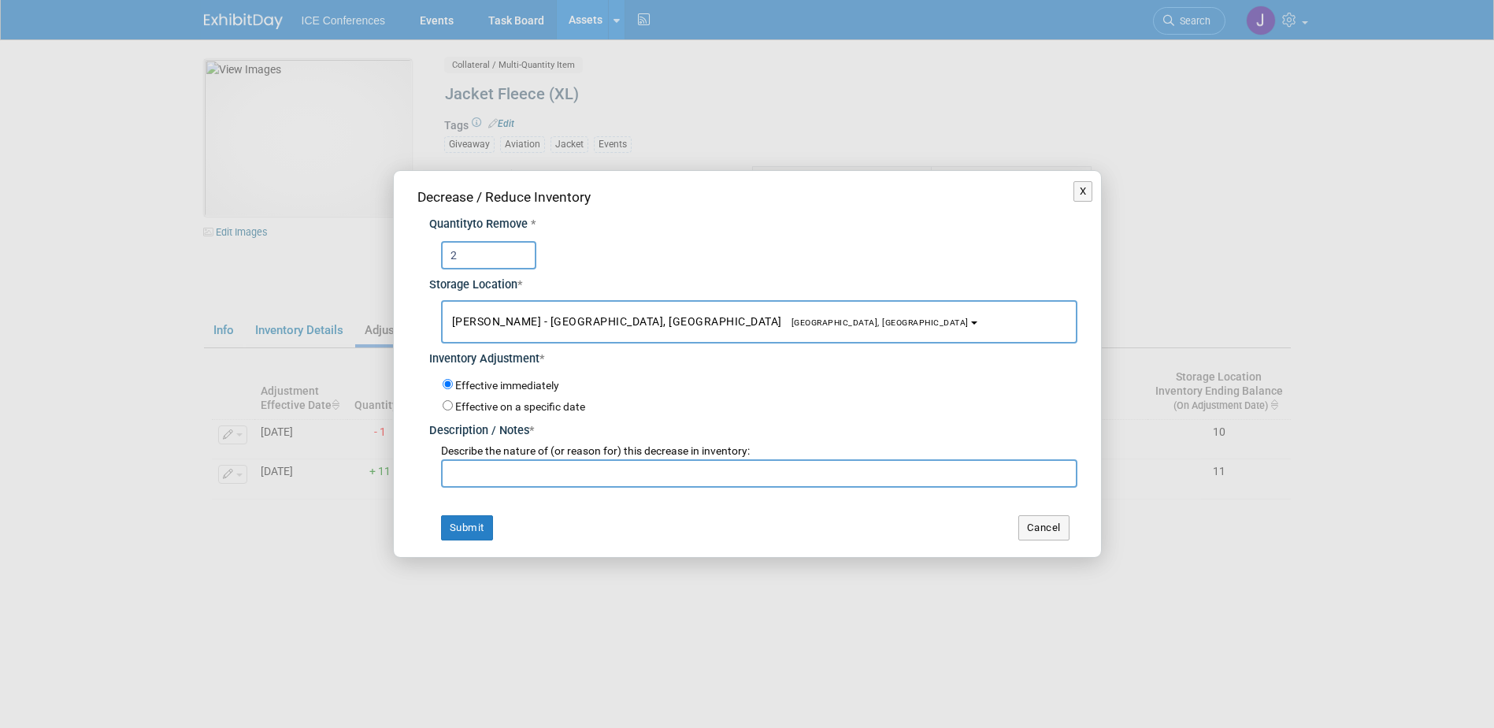
type input "2"
click at [483, 313] on button "Andrew Poszich - Ashville, NC Asheville, NC" at bounding box center [759, 321] width 636 height 43
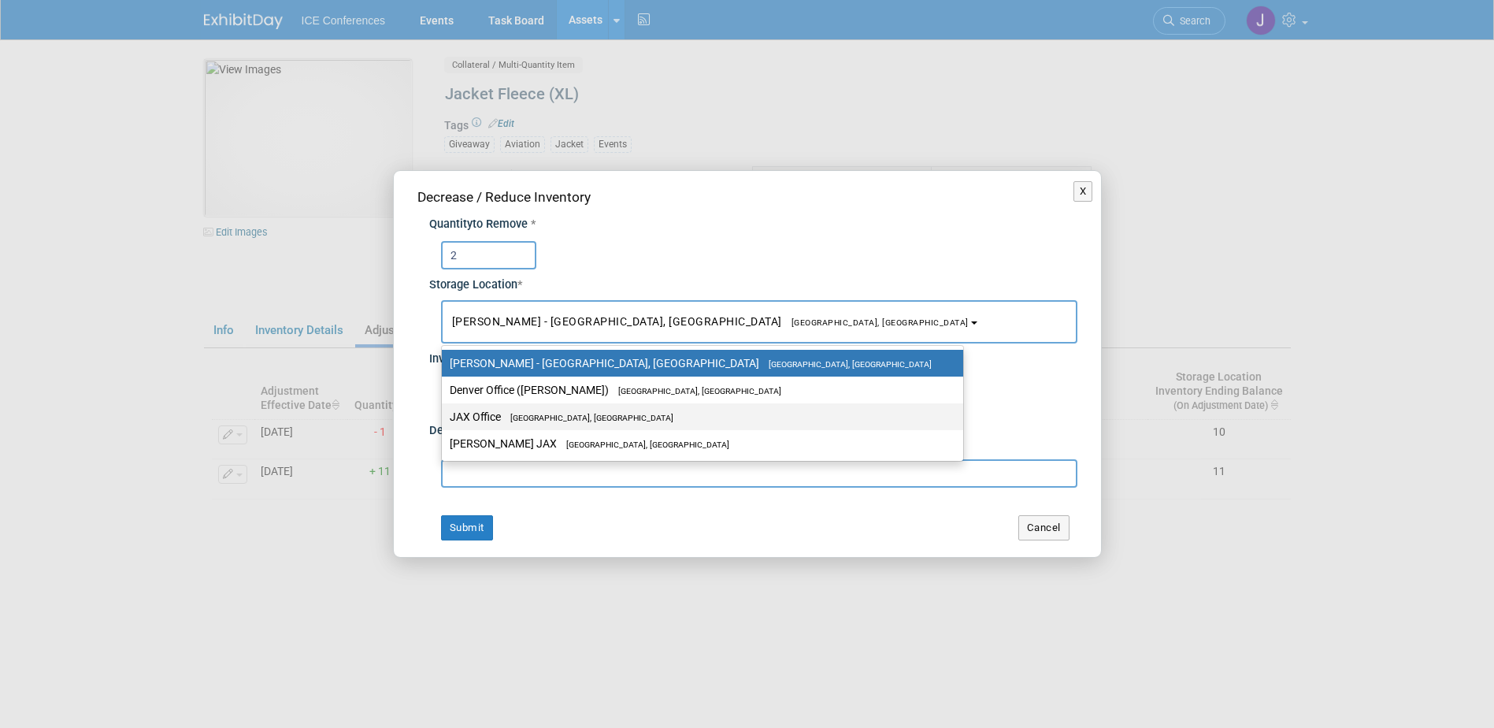
click at [519, 424] on label "JAX Office Jacksonville, FL" at bounding box center [699, 416] width 498 height 20
click at [444, 422] on input "JAX Office Jacksonville, FL" at bounding box center [439, 417] width 10 height 10
select select "11223826"
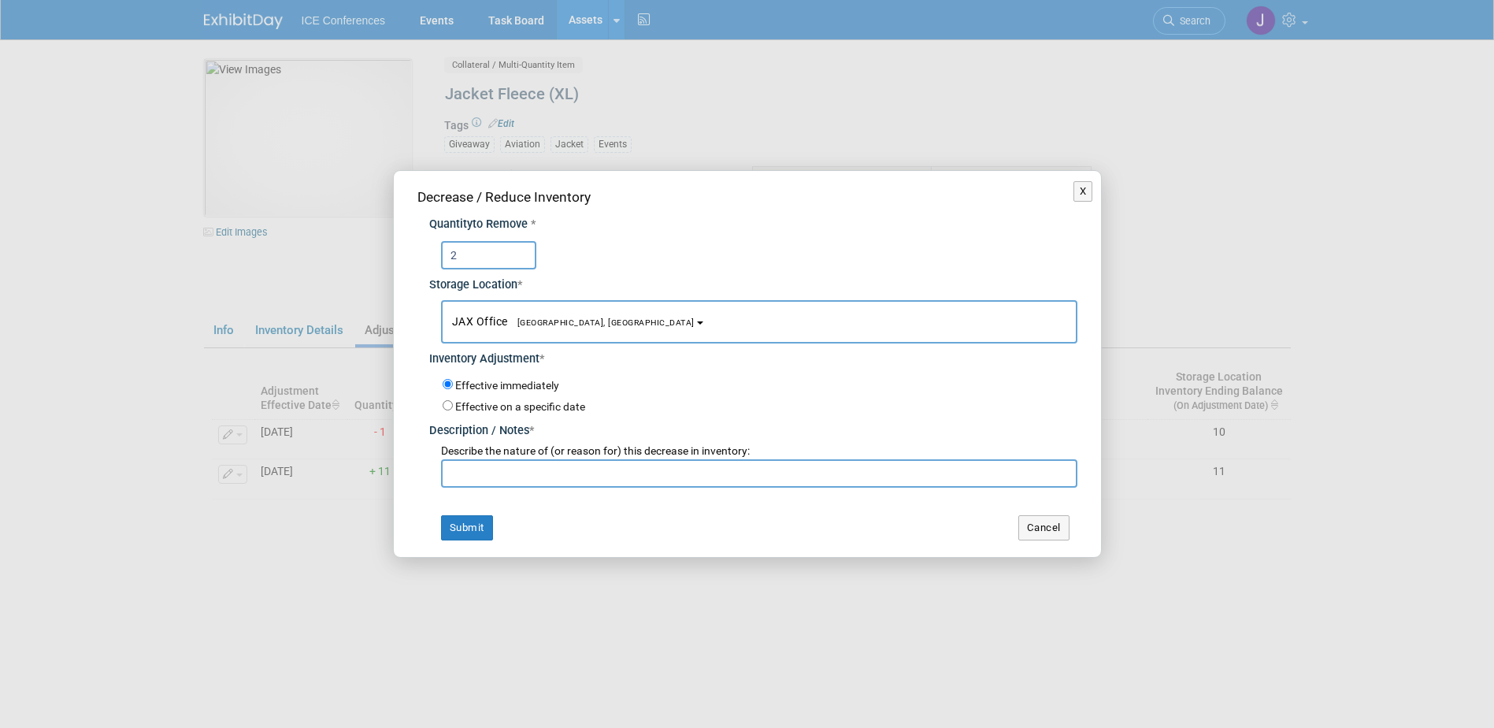
click at [492, 474] on input "text" at bounding box center [759, 473] width 636 height 28
type input "Alex McKean- for clients"
click at [465, 521] on button "Submit" at bounding box center [467, 527] width 52 height 25
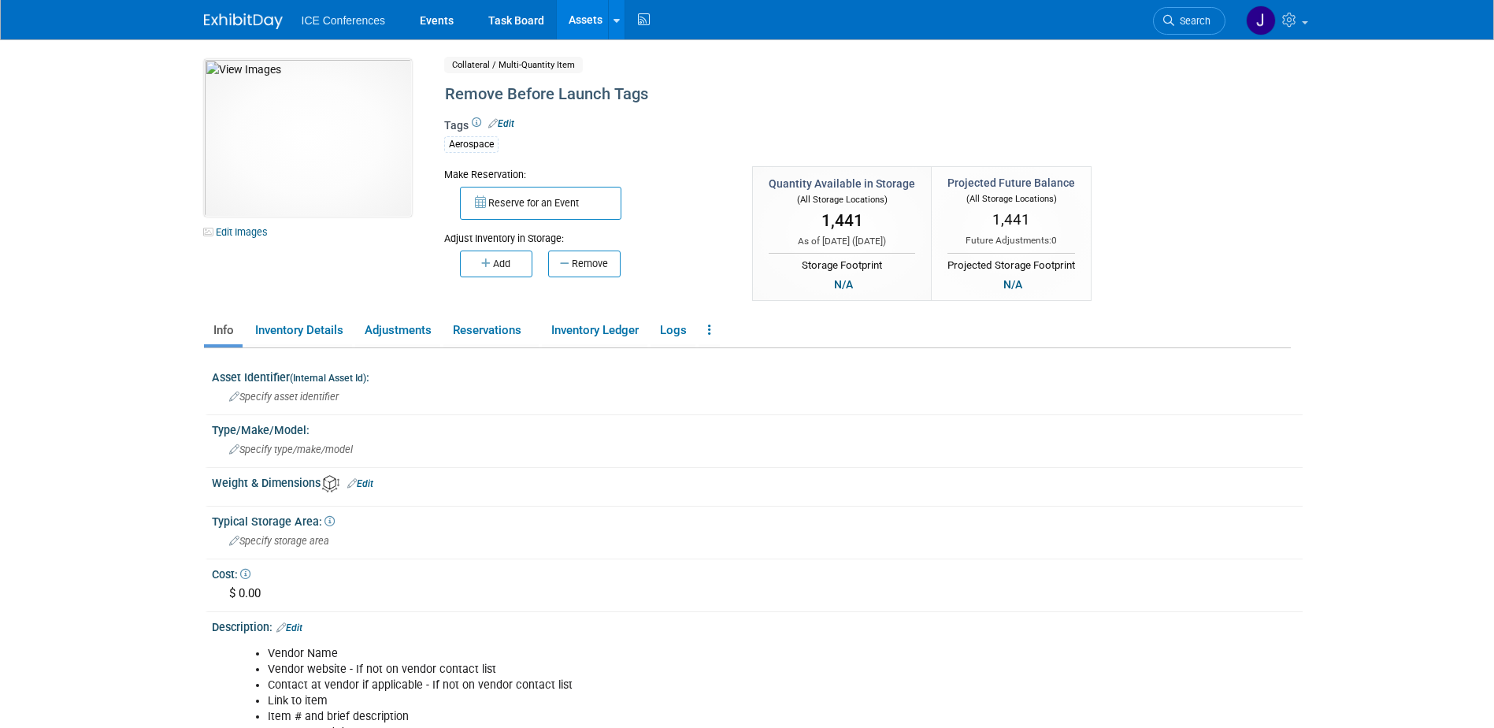
click at [603, 259] on button "Remove" at bounding box center [584, 263] width 72 height 27
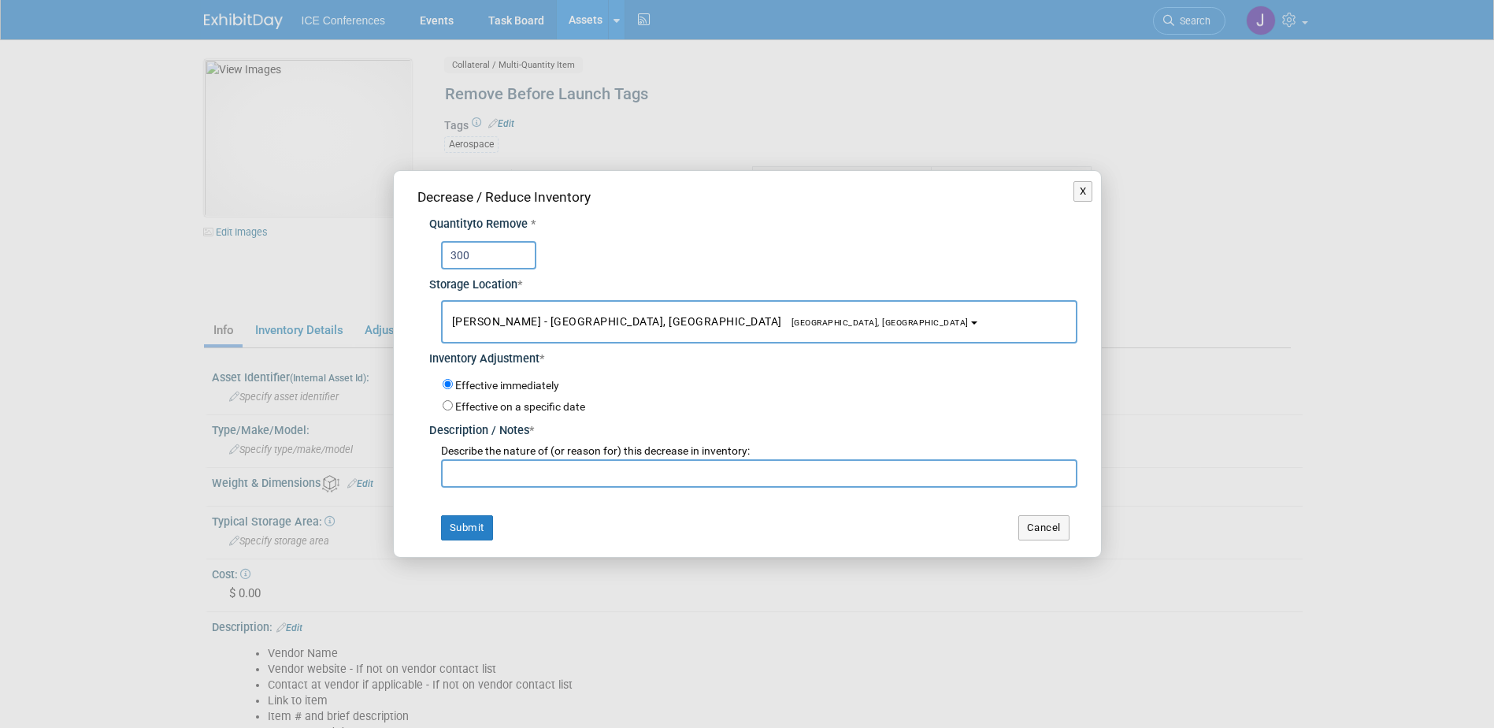
type input "300"
click at [573, 316] on span "Andrew Poszich - Ashville, NC Asheville, NC" at bounding box center [710, 321] width 517 height 13
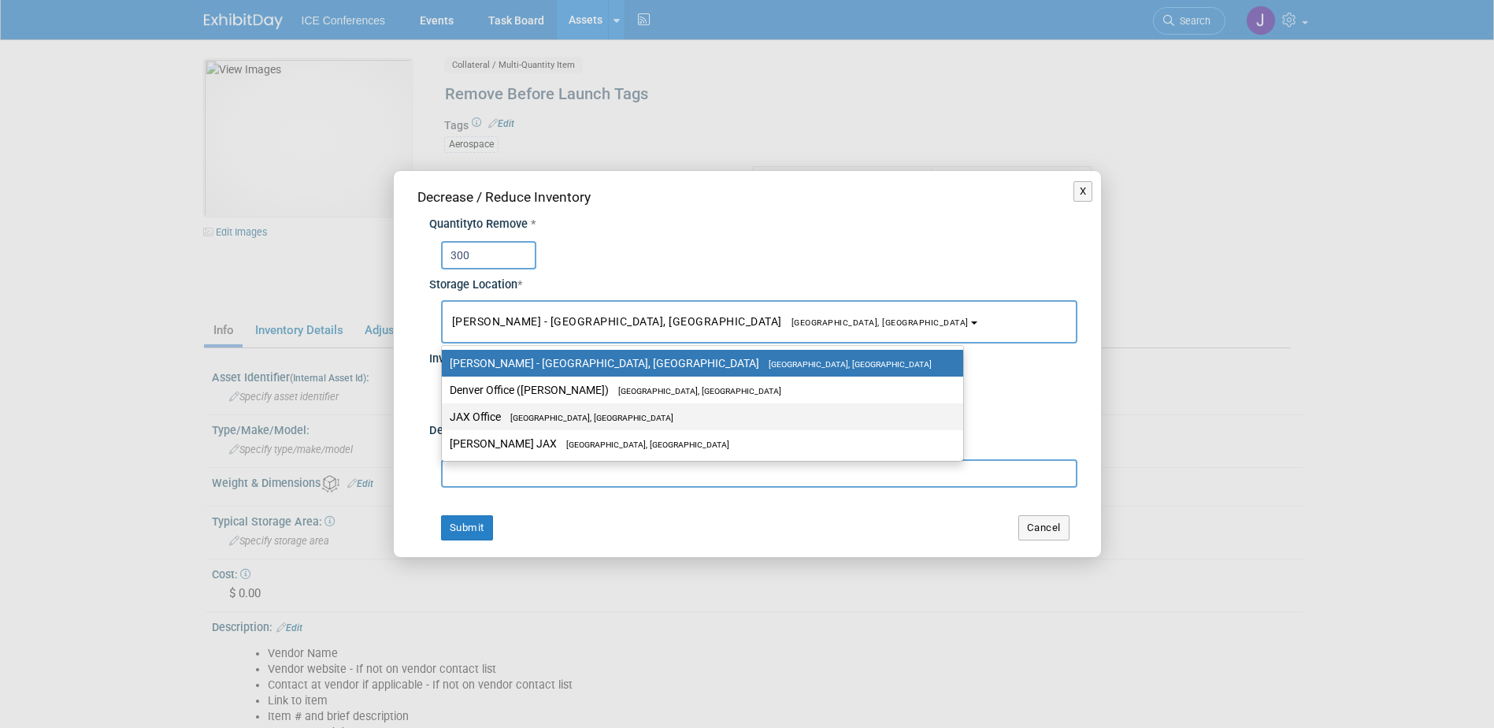
click at [543, 415] on span "[GEOGRAPHIC_DATA], [GEOGRAPHIC_DATA]" at bounding box center [587, 418] width 172 height 10
click at [444, 415] on input "JAX Office Jacksonville, FL" at bounding box center [439, 417] width 10 height 10
select select "11223826"
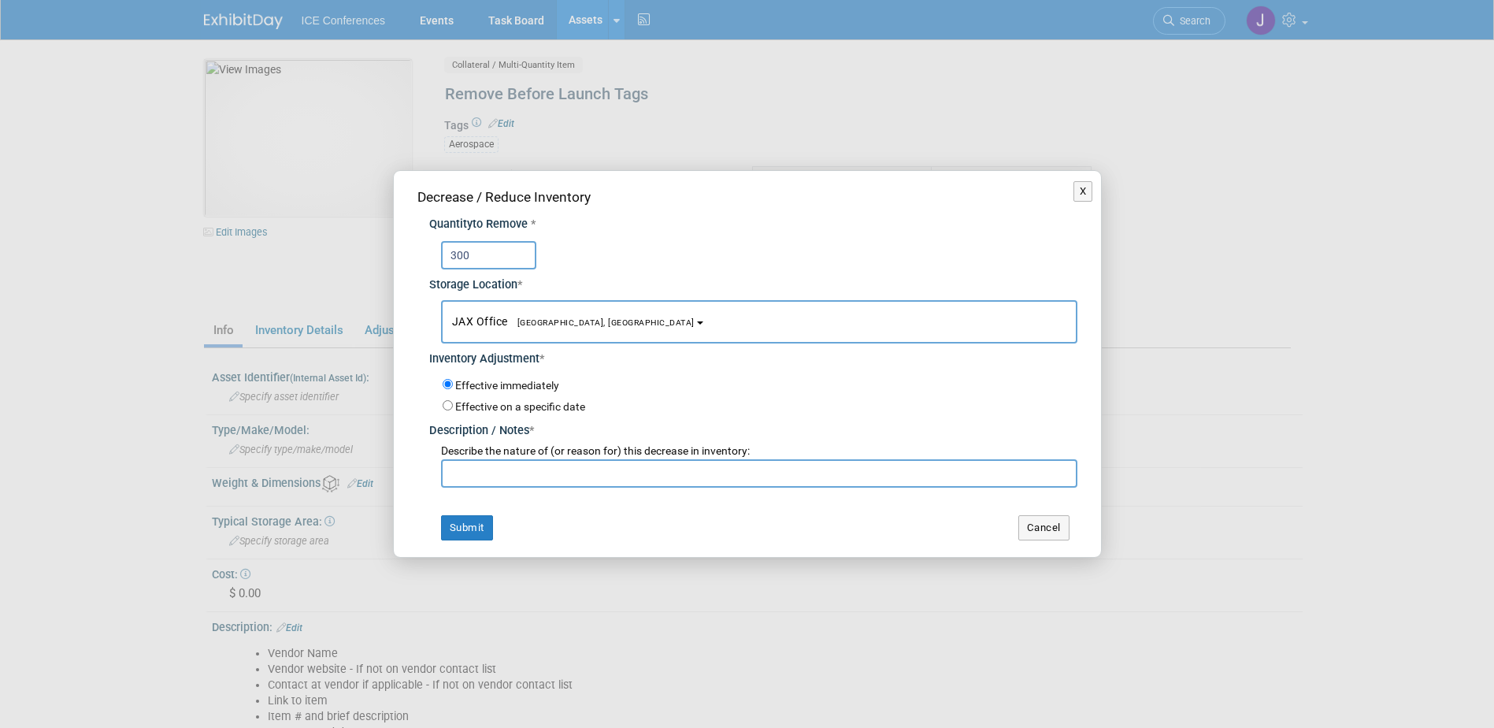
click at [507, 478] on input "text" at bounding box center [759, 473] width 636 height 28
type input "Space Symposium"
click at [453, 527] on button "Submit" at bounding box center [467, 527] width 52 height 25
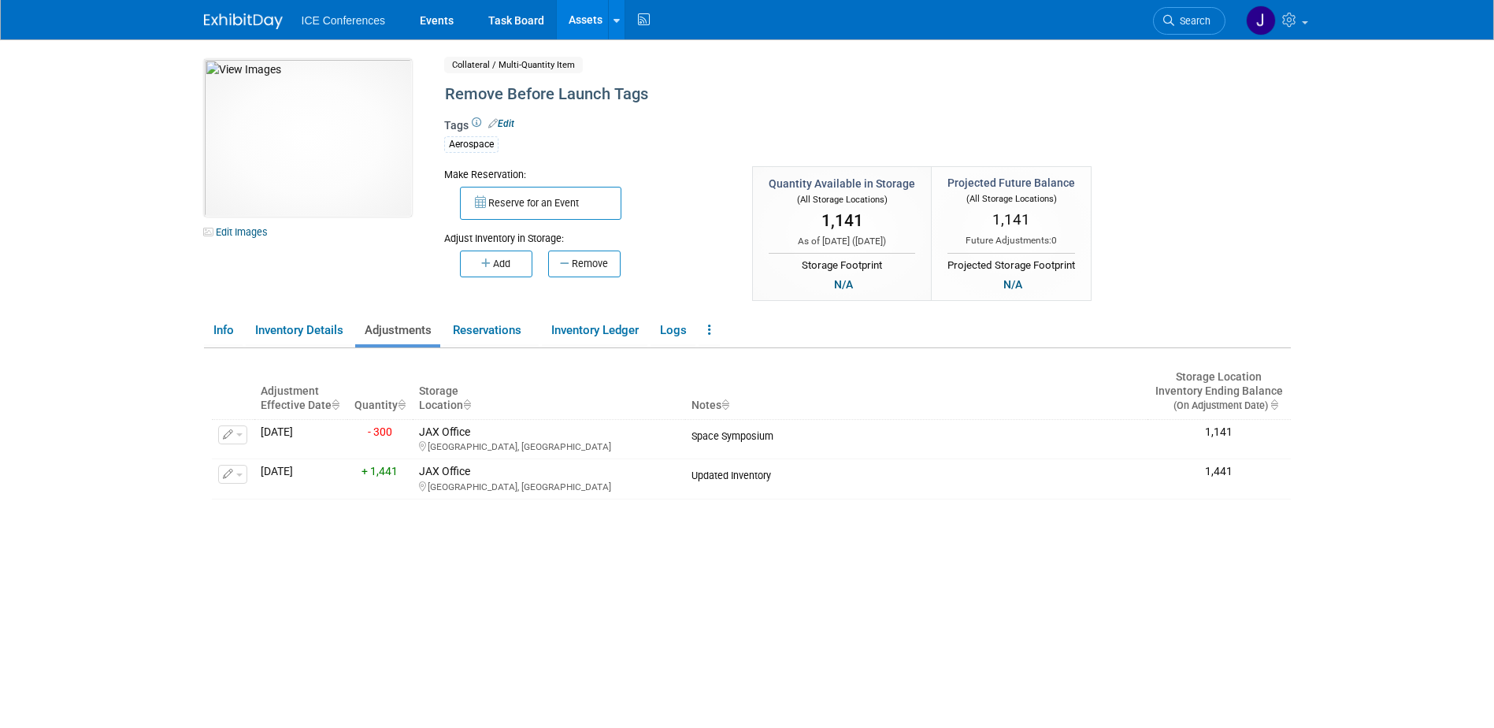
click at [591, 19] on link "Assets" at bounding box center [585, 19] width 57 height 39
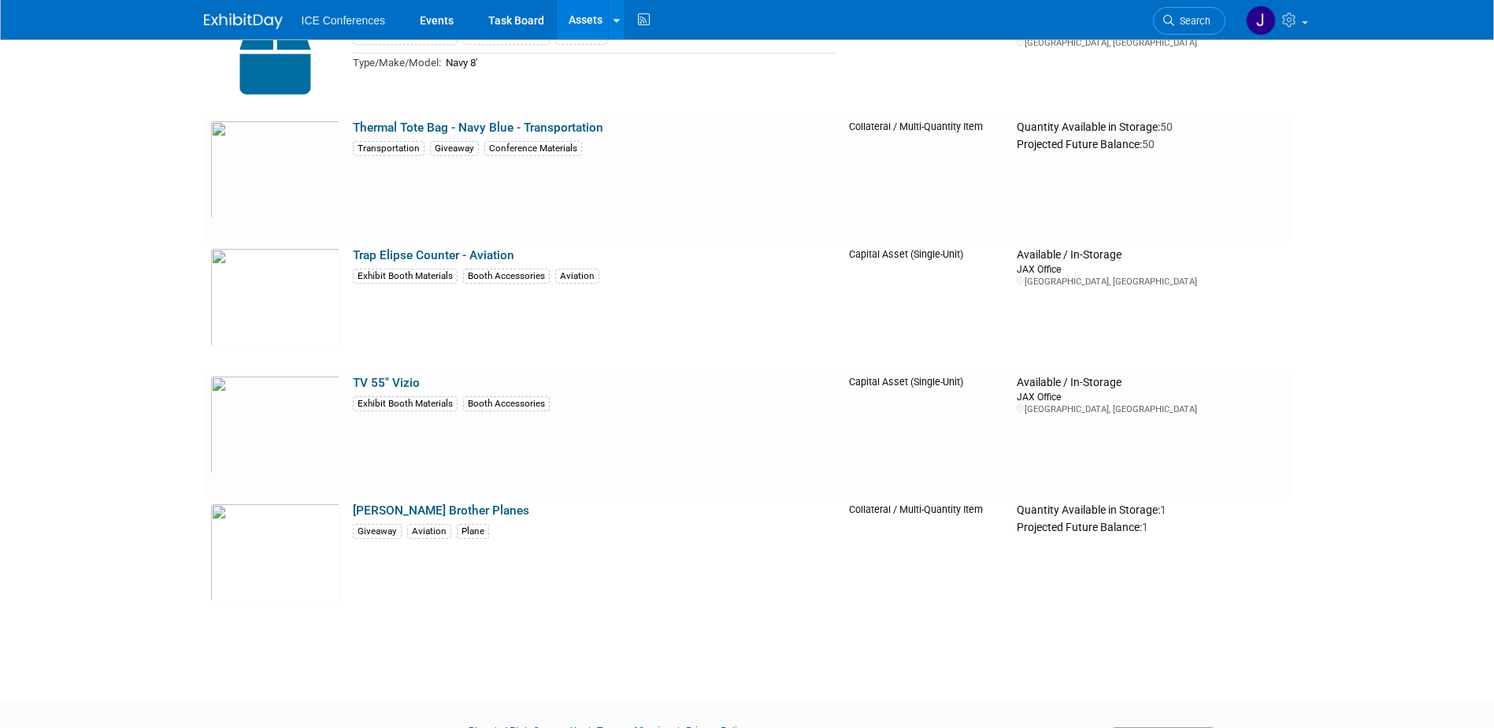
scroll to position [8427, 0]
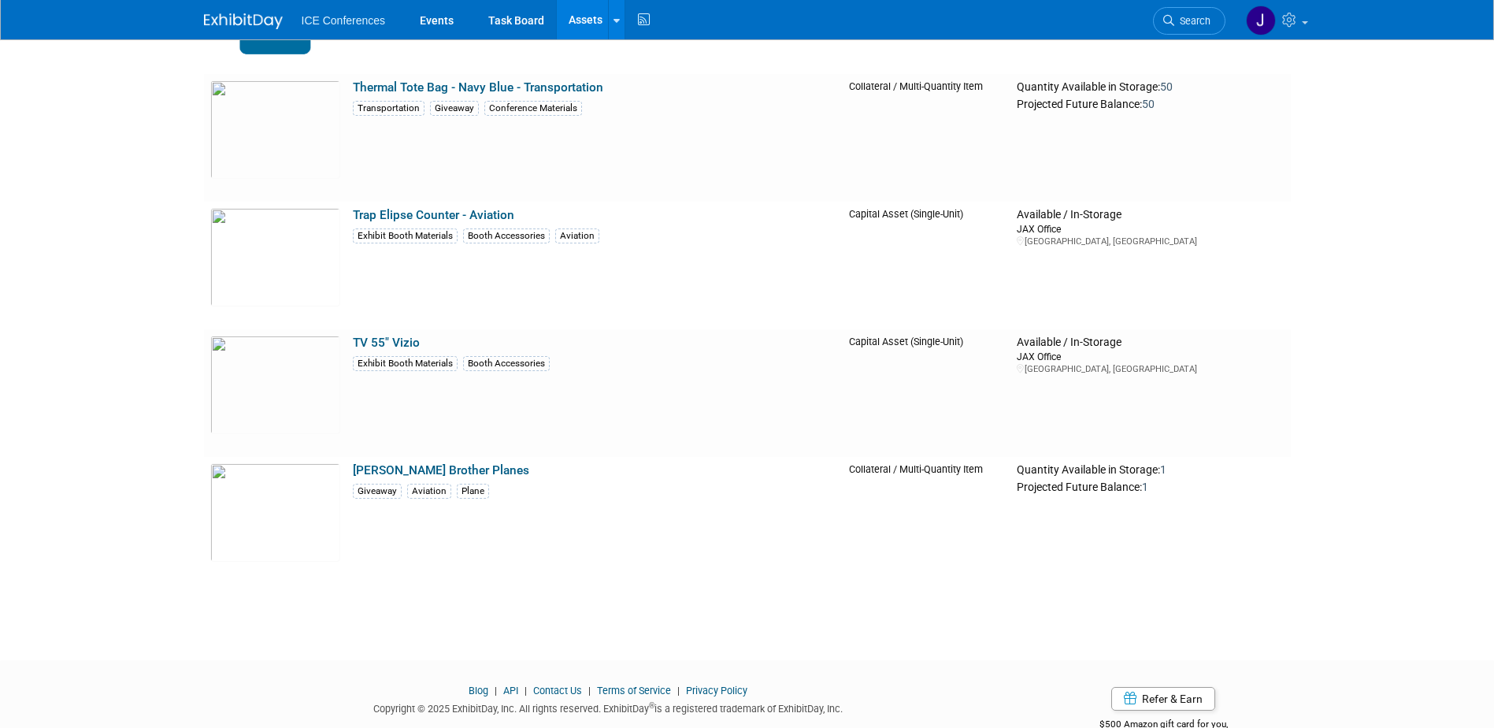
click at [377, 341] on link "TV 55" Vizio" at bounding box center [386, 342] width 67 height 14
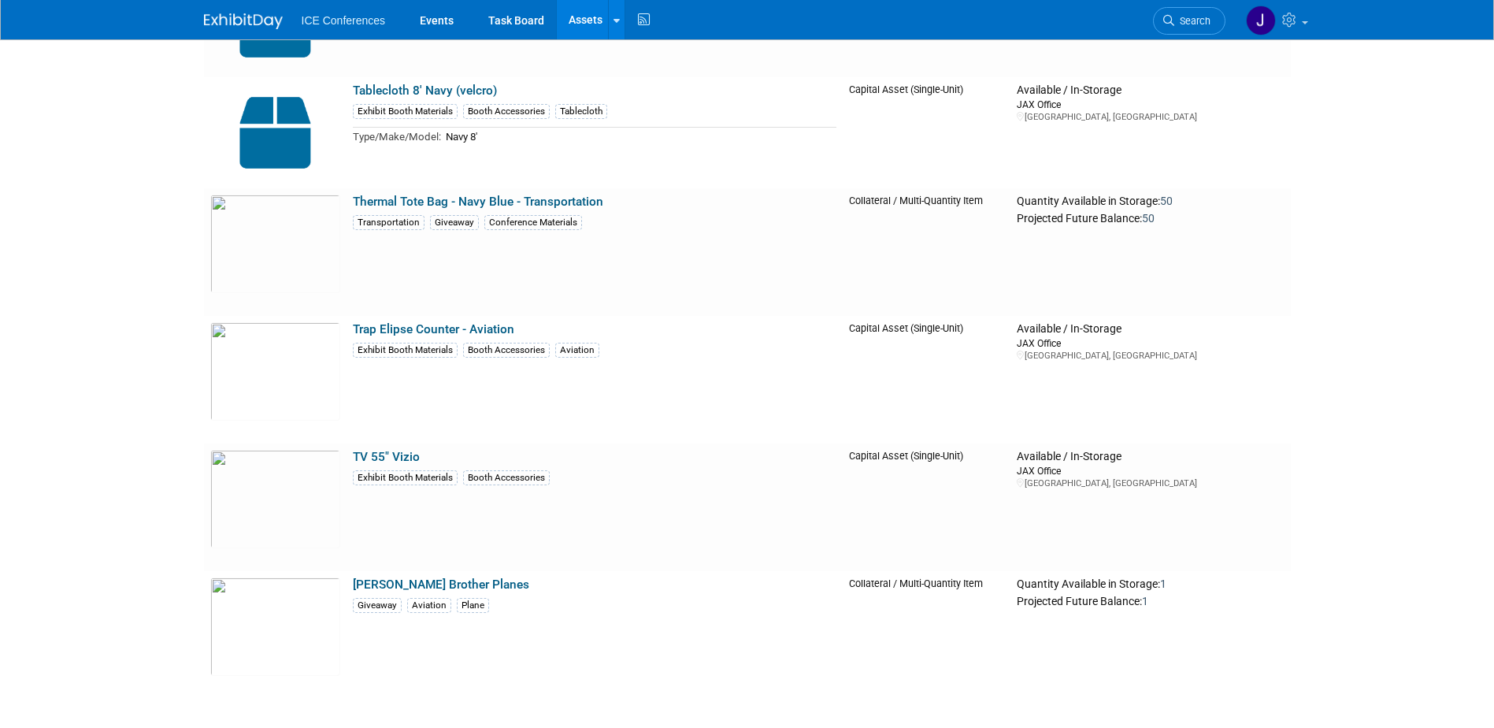
scroll to position [8312, 0]
click at [411, 201] on link "Thermal Tote Bag - Navy Blue - Transportation" at bounding box center [478, 202] width 250 height 14
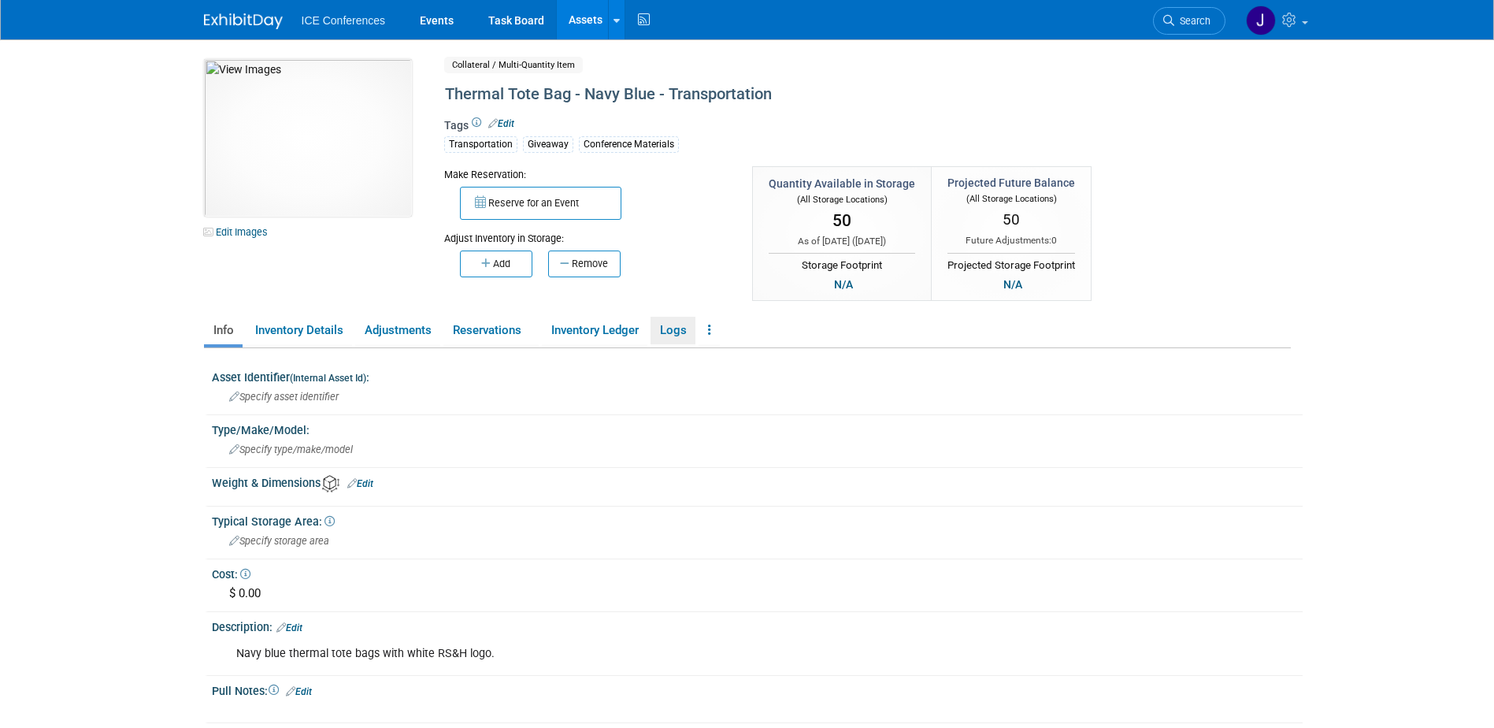
click at [673, 328] on link "Logs" at bounding box center [673, 331] width 45 height 28
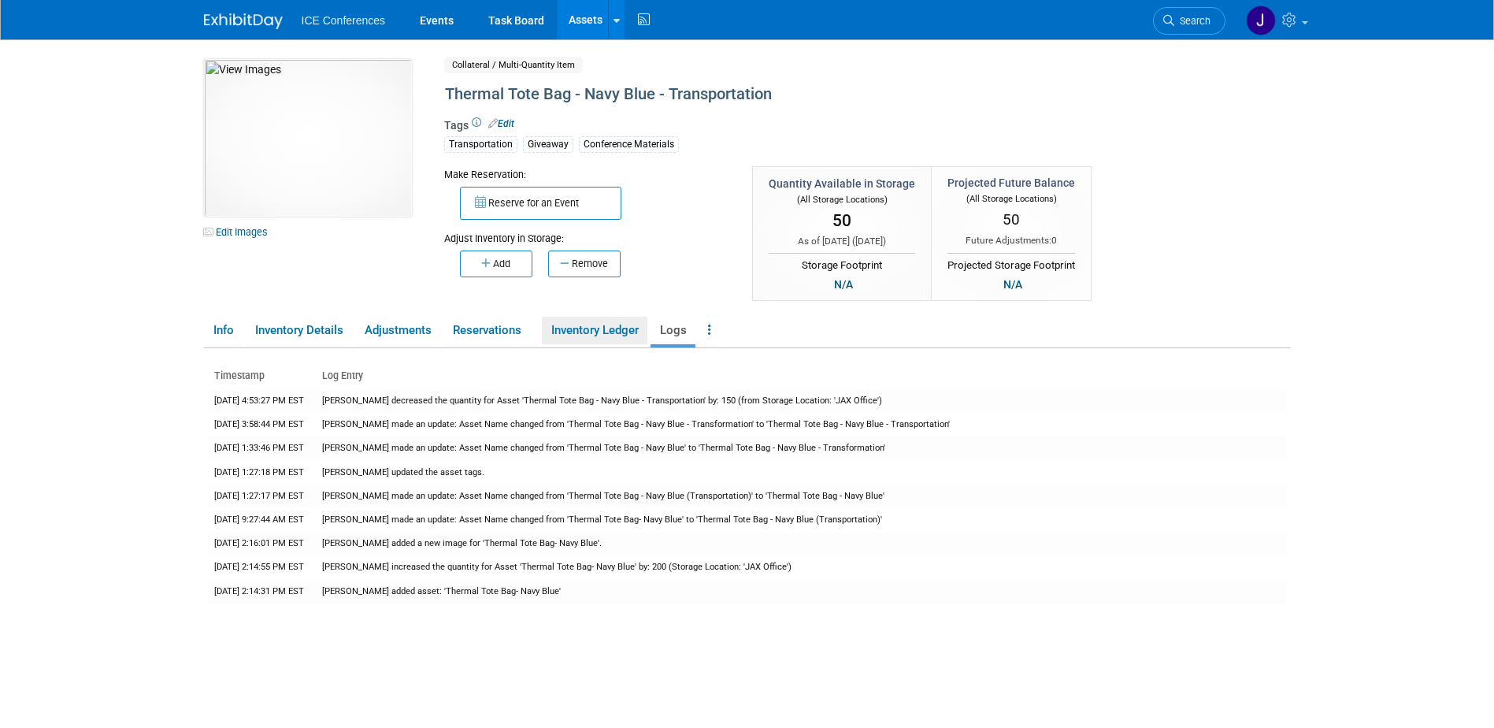
click at [595, 324] on link "Inventory Ledger" at bounding box center [595, 331] width 106 height 28
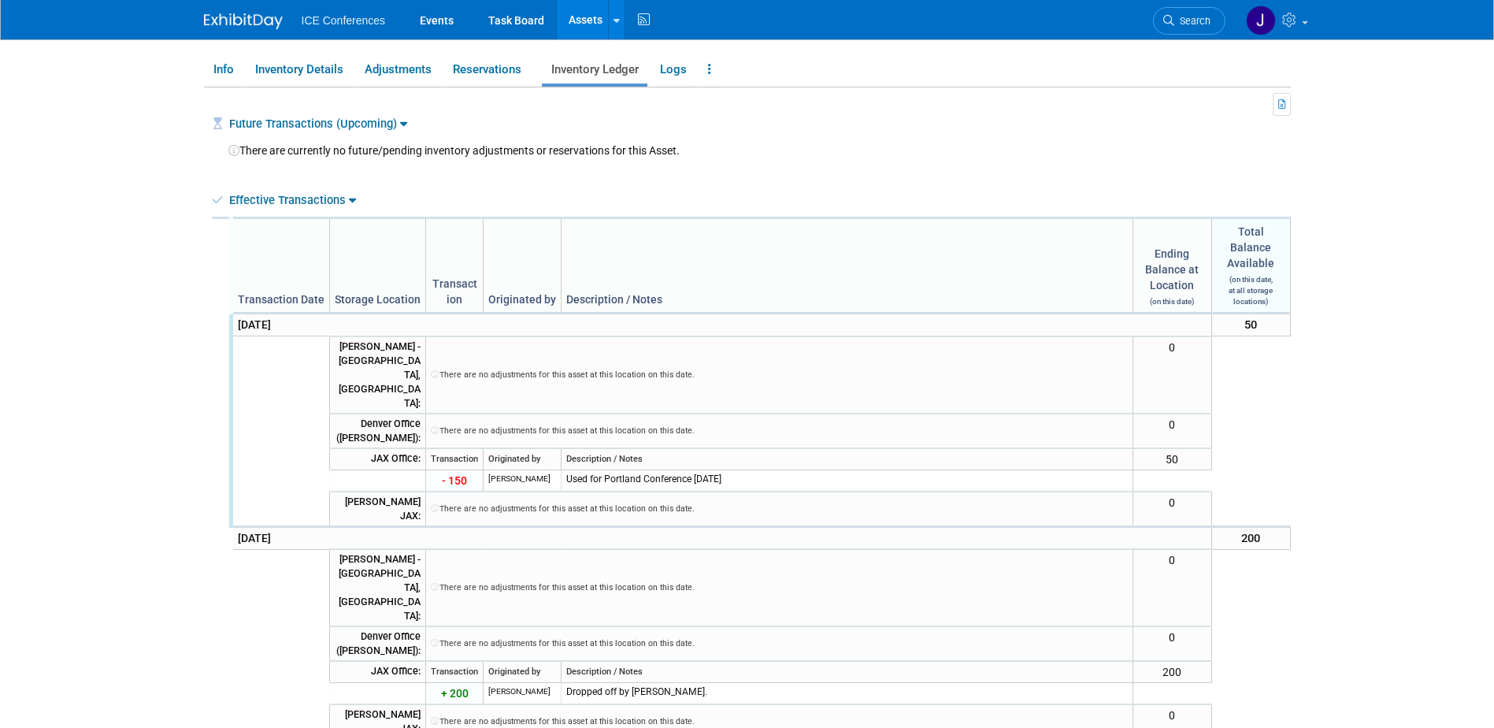
scroll to position [24, 0]
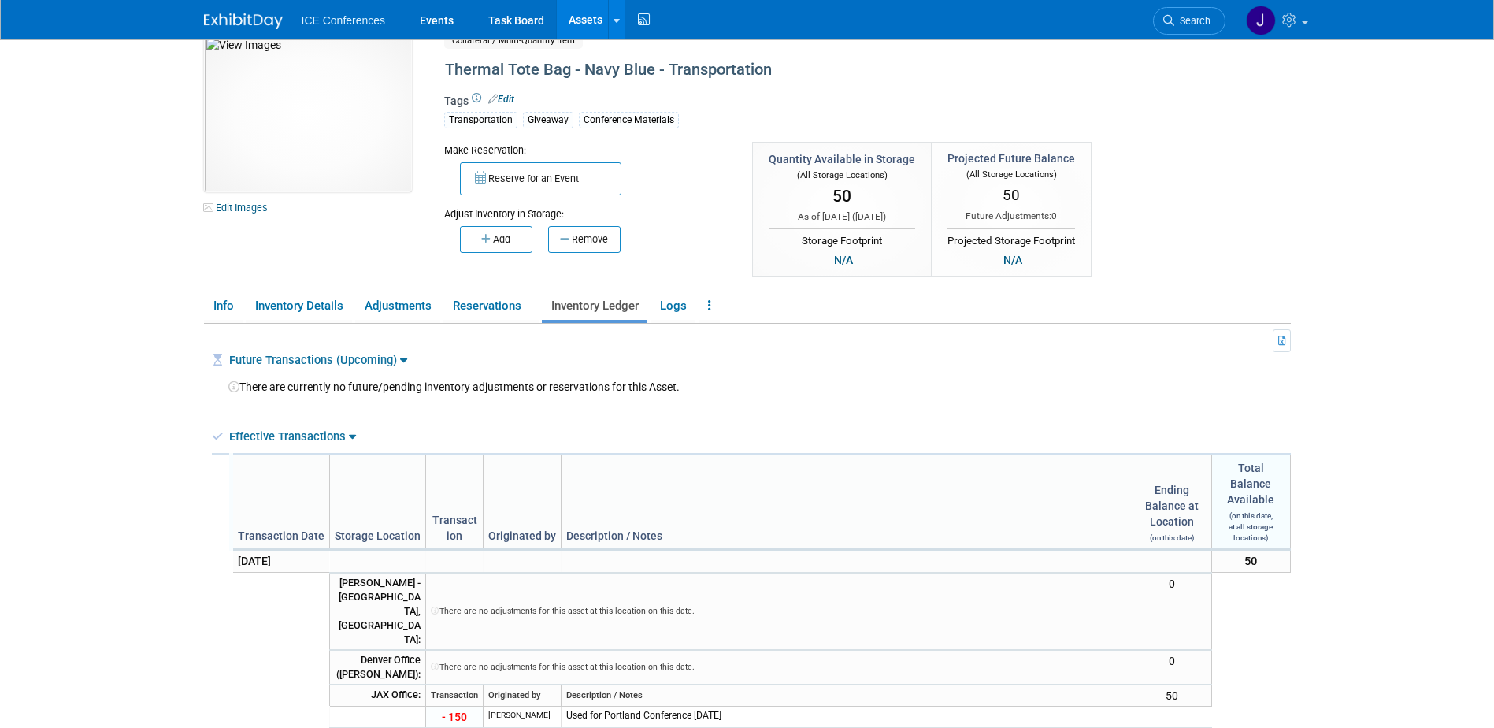
click at [271, 12] on link at bounding box center [253, 13] width 98 height 13
